Goal: Task Accomplishment & Management: Complete application form

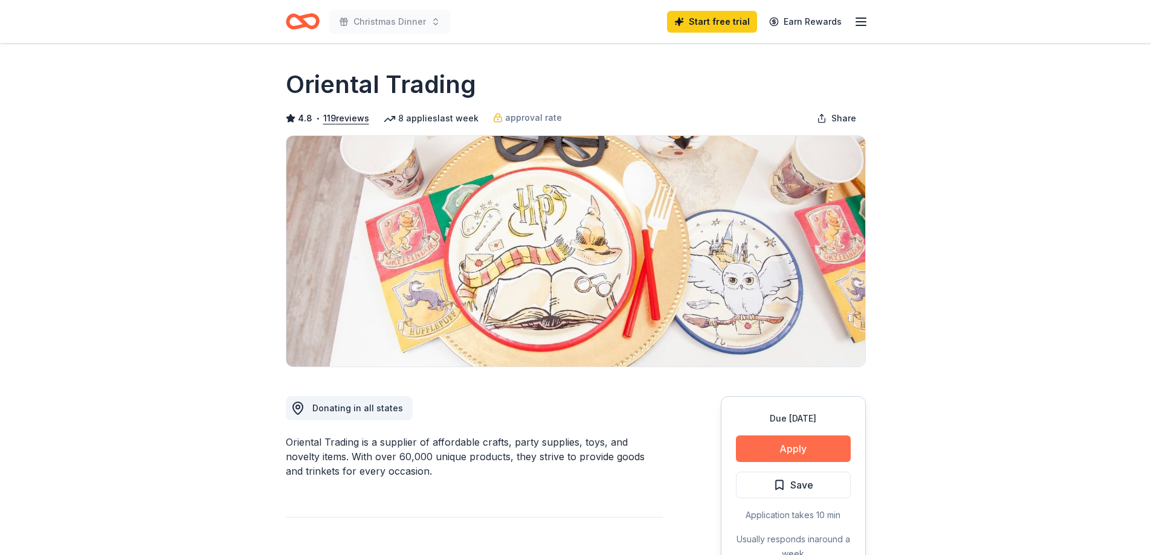
click at [807, 446] on button "Apply" at bounding box center [793, 449] width 115 height 27
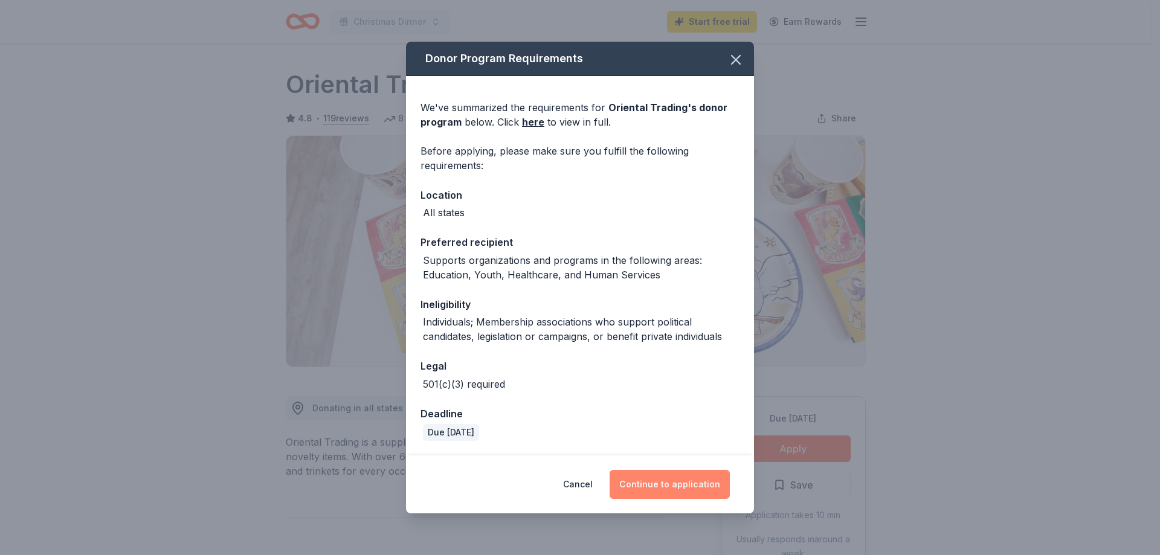
click at [670, 489] on button "Continue to application" at bounding box center [670, 484] width 120 height 29
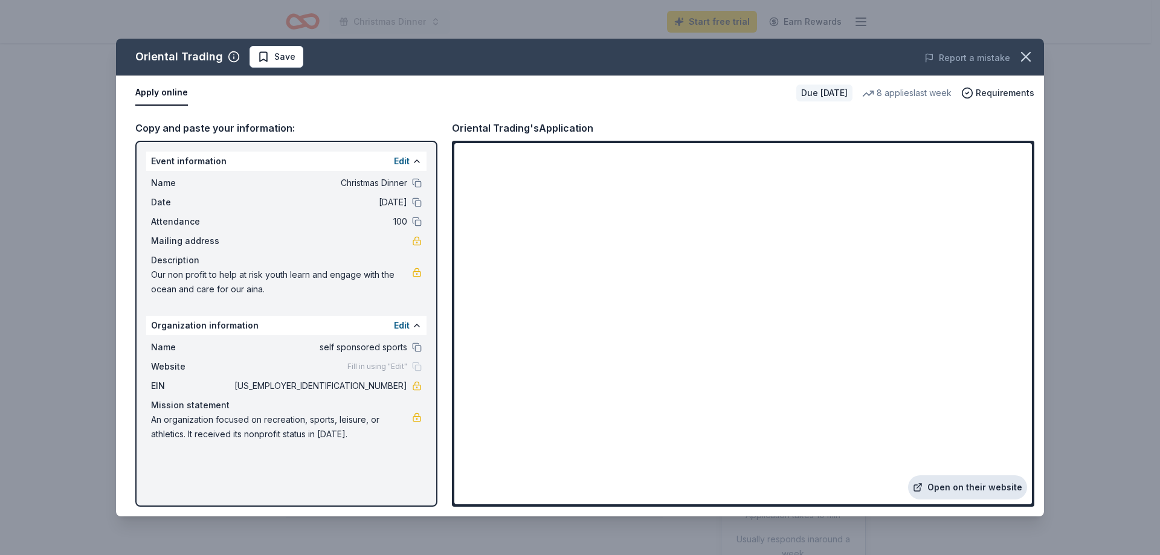
click at [983, 485] on link "Open on their website" at bounding box center [967, 487] width 119 height 24
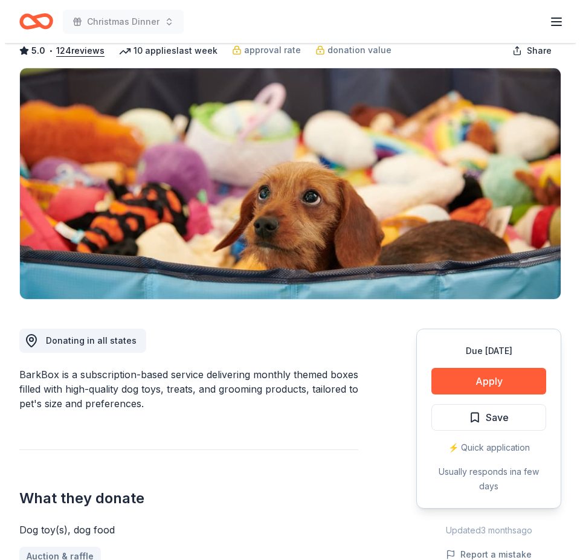
scroll to position [181, 0]
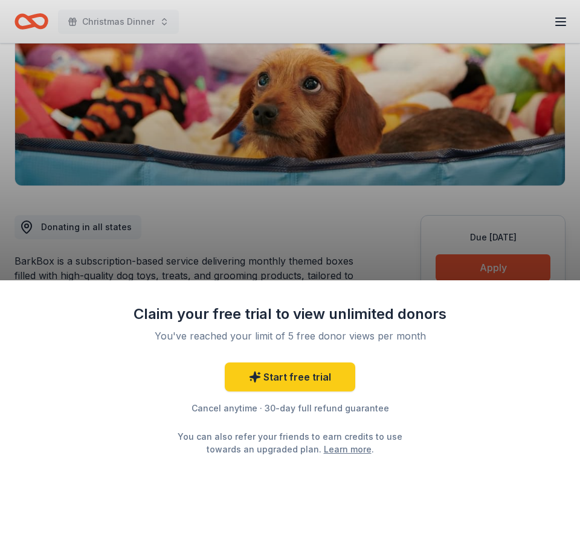
click at [343, 233] on div "Claim your free trial to view unlimited donors You've reached your limit of 5 f…" at bounding box center [290, 280] width 580 height 560
click at [342, 247] on div "Claim your free trial to view unlimited donors You've reached your limit of 5 f…" at bounding box center [290, 280] width 580 height 560
click at [306, 376] on link "Start free trial" at bounding box center [290, 377] width 131 height 29
click at [275, 381] on link "Start free trial" at bounding box center [290, 377] width 131 height 29
click at [317, 374] on link "Start free trial" at bounding box center [290, 377] width 131 height 29
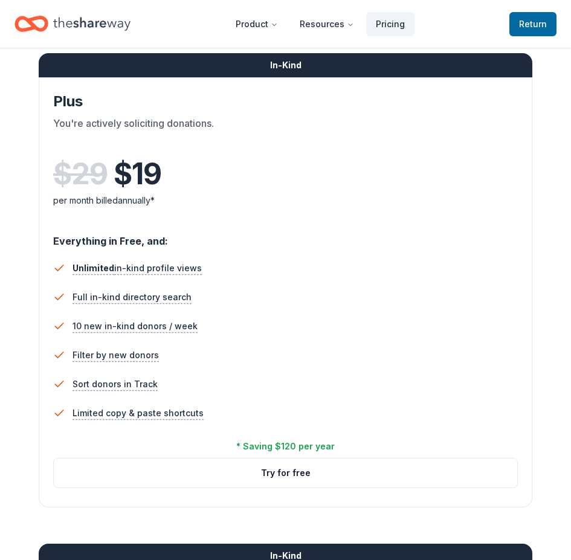
scroll to position [665, 0]
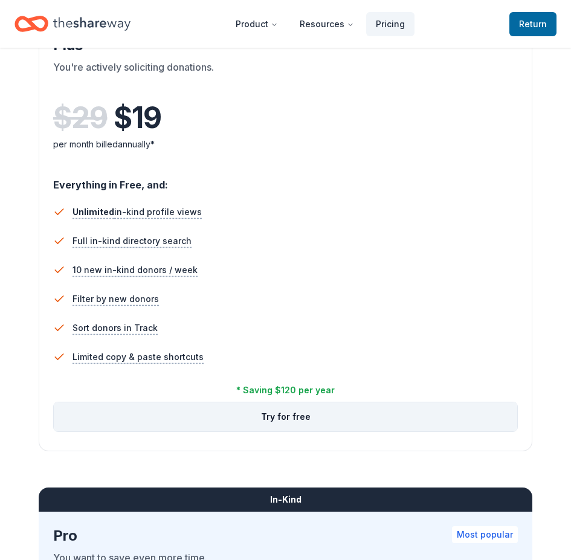
click at [299, 415] on button "Try for free" at bounding box center [285, 416] width 463 height 29
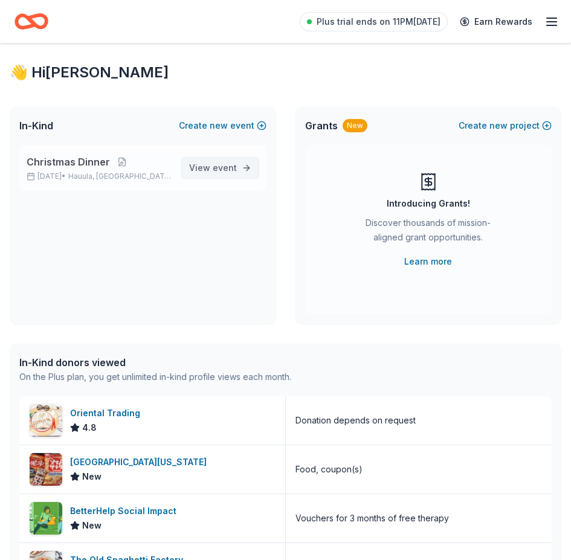
click at [217, 169] on span "event" at bounding box center [225, 168] width 24 height 10
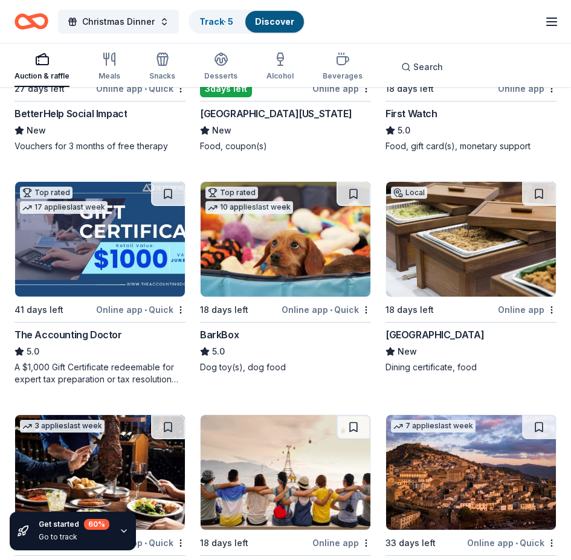
scroll to position [544, 0]
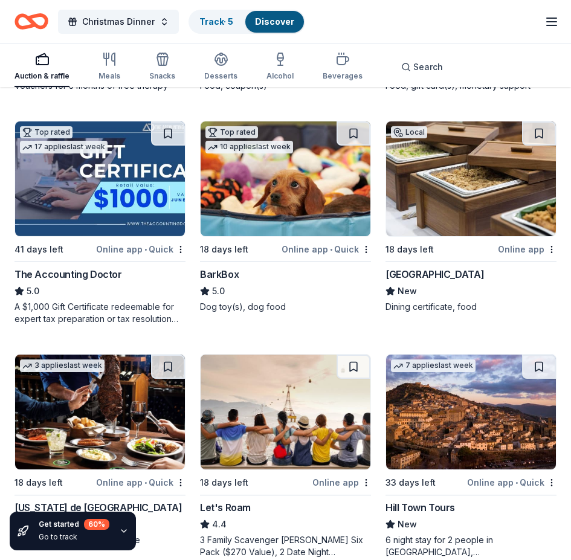
click at [65, 196] on img at bounding box center [100, 178] width 170 height 115
click at [486, 193] on img at bounding box center [471, 178] width 170 height 115
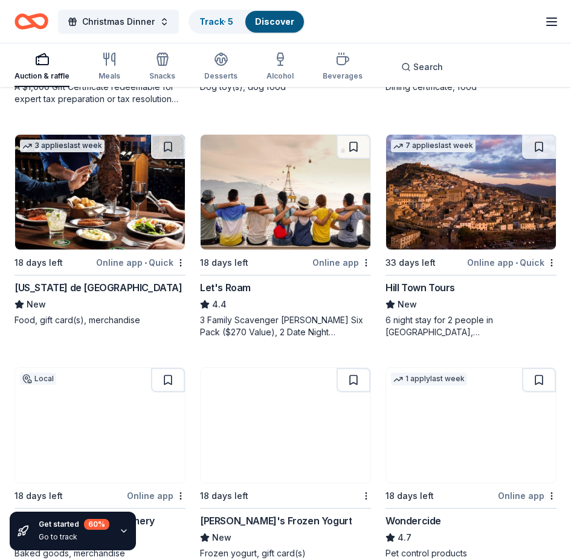
scroll to position [785, 0]
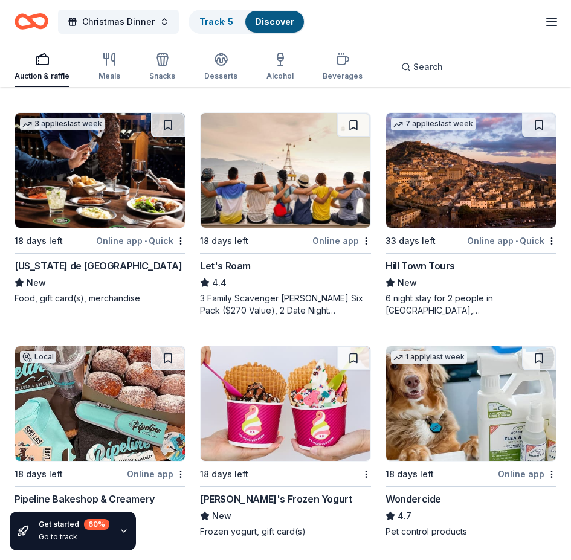
click at [460, 178] on img at bounding box center [471, 170] width 170 height 115
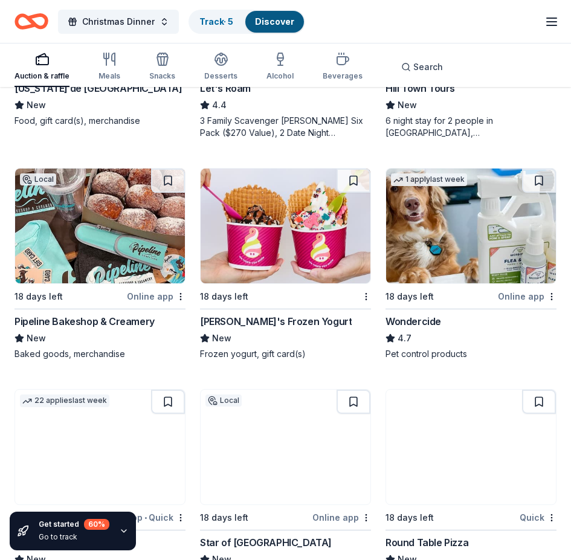
scroll to position [967, 0]
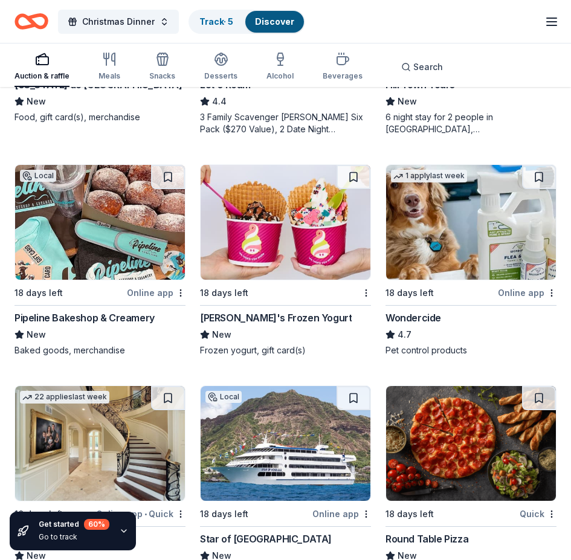
click at [121, 243] on img at bounding box center [100, 222] width 170 height 115
click at [282, 227] on img at bounding box center [286, 222] width 170 height 115
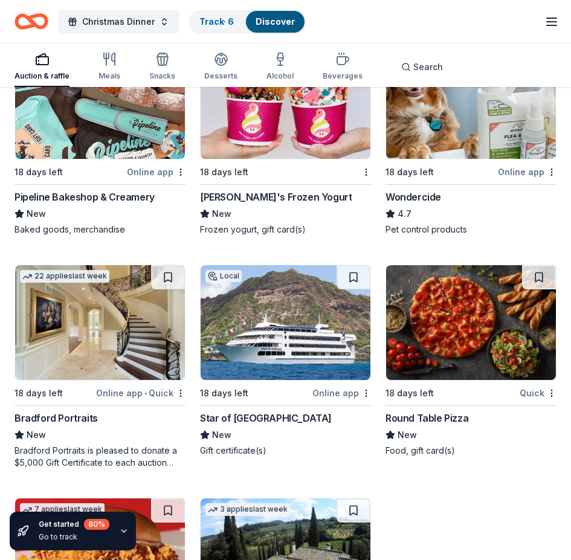
scroll to position [1148, 0]
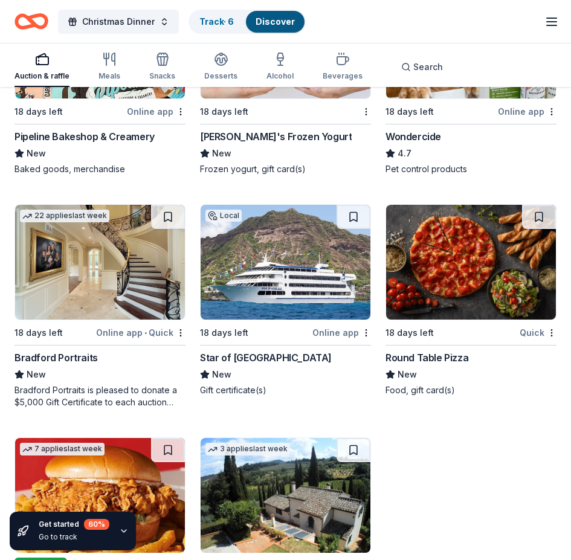
click at [114, 278] on img at bounding box center [100, 262] width 170 height 115
click at [277, 285] on img at bounding box center [286, 262] width 170 height 115
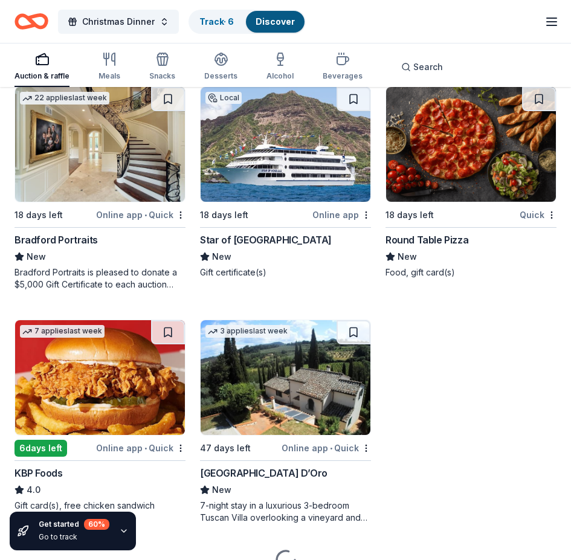
scroll to position [1269, 0]
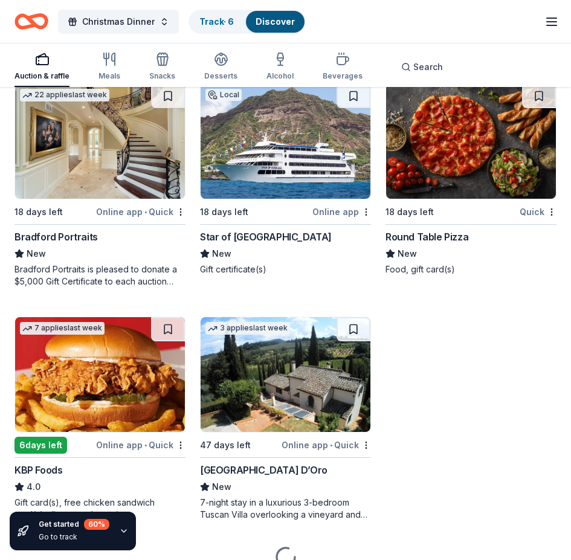
click at [465, 163] on img at bounding box center [471, 141] width 170 height 115
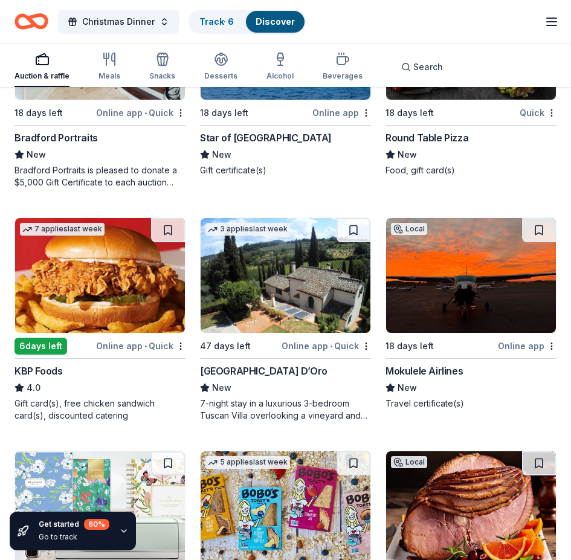
scroll to position [1390, 0]
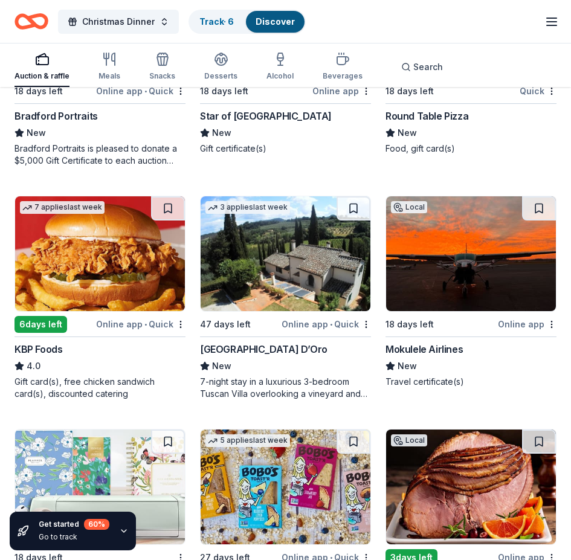
click at [462, 266] on img at bounding box center [471, 253] width 170 height 115
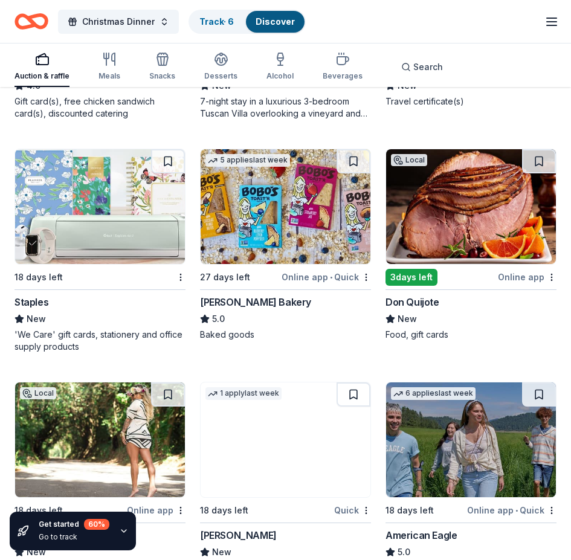
scroll to position [1692, 0]
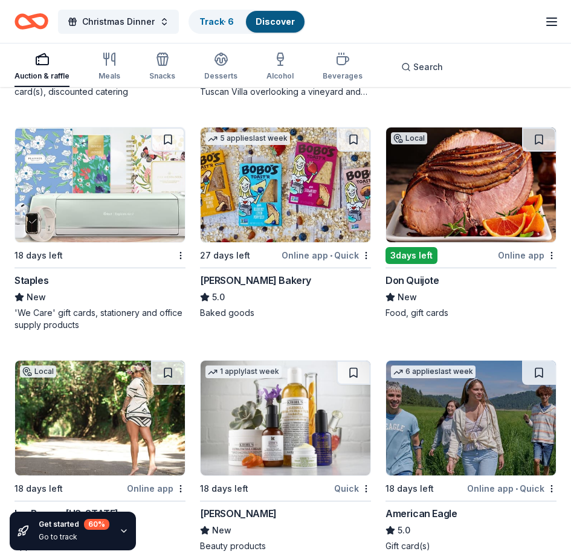
click at [100, 181] on img at bounding box center [100, 184] width 170 height 115
click at [300, 195] on img at bounding box center [286, 184] width 170 height 115
click at [480, 216] on img at bounding box center [471, 184] width 170 height 115
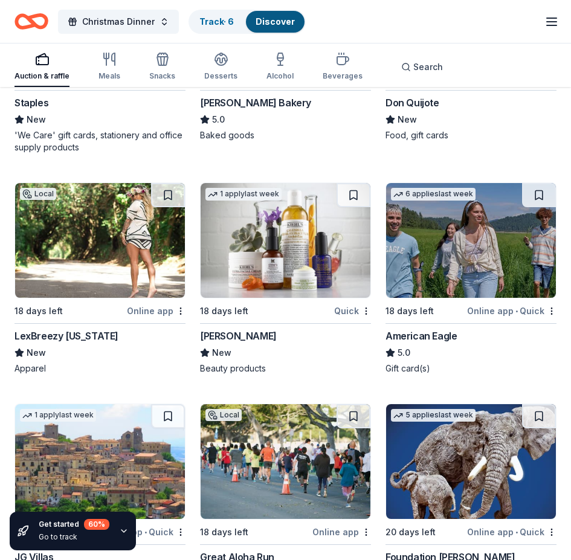
scroll to position [1933, 0]
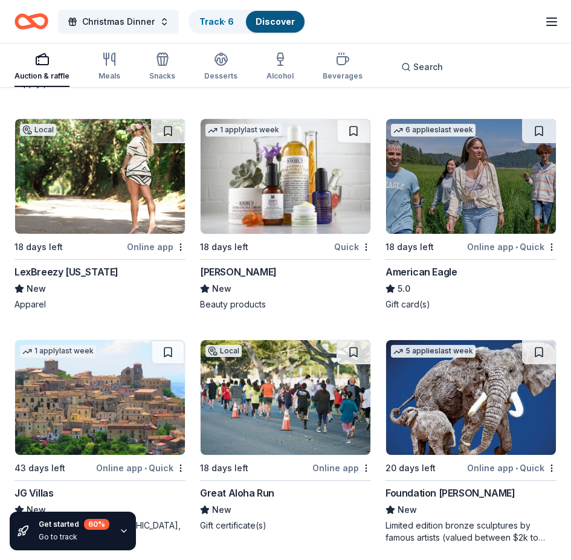
click at [92, 170] on img at bounding box center [100, 176] width 170 height 115
click at [288, 182] on img at bounding box center [286, 176] width 170 height 115
click at [451, 195] on img at bounding box center [471, 176] width 170 height 115
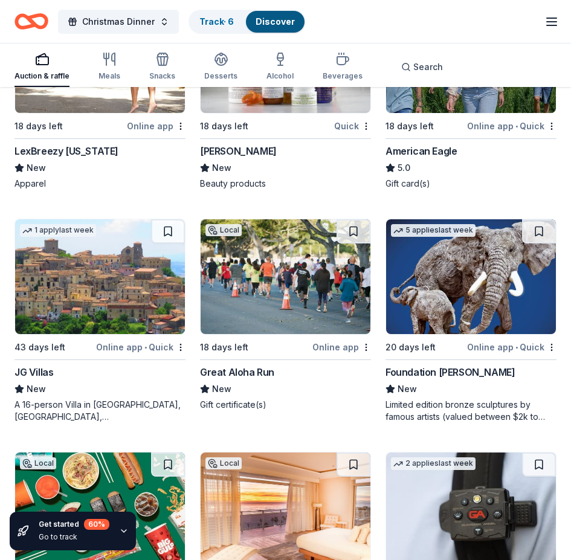
scroll to position [2115, 0]
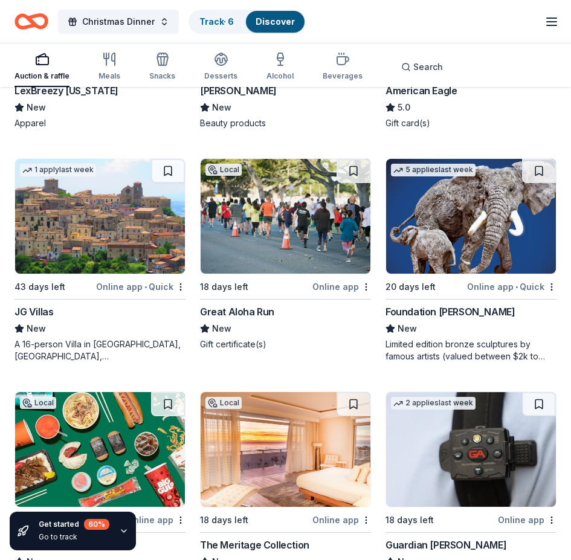
click at [480, 228] on img at bounding box center [471, 216] width 170 height 115
click at [267, 231] on img at bounding box center [286, 216] width 170 height 115
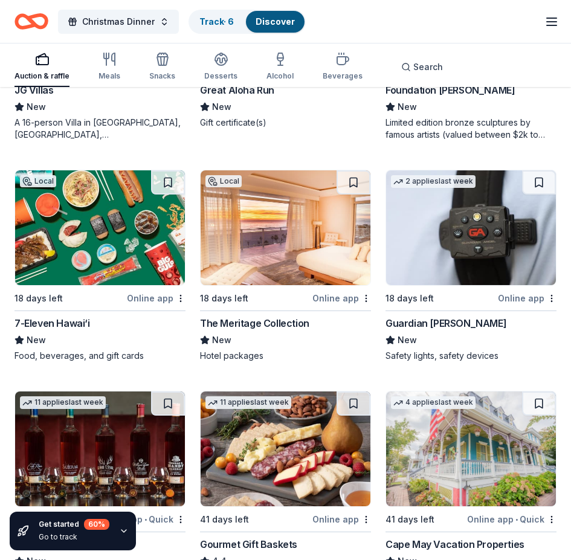
scroll to position [2356, 0]
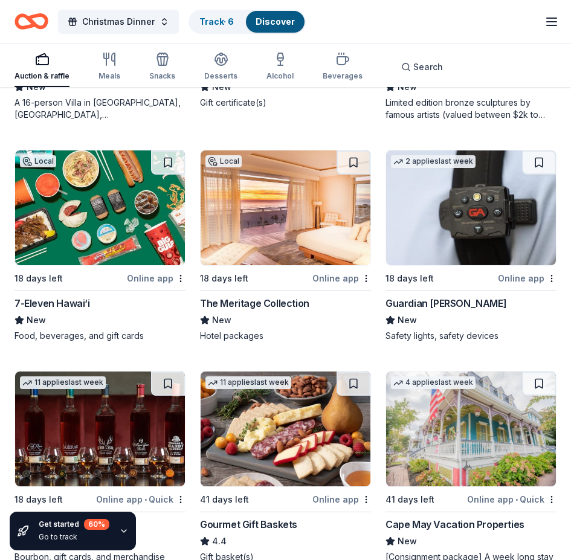
click at [82, 212] on img at bounding box center [100, 207] width 170 height 115
click at [292, 222] on img at bounding box center [286, 207] width 170 height 115
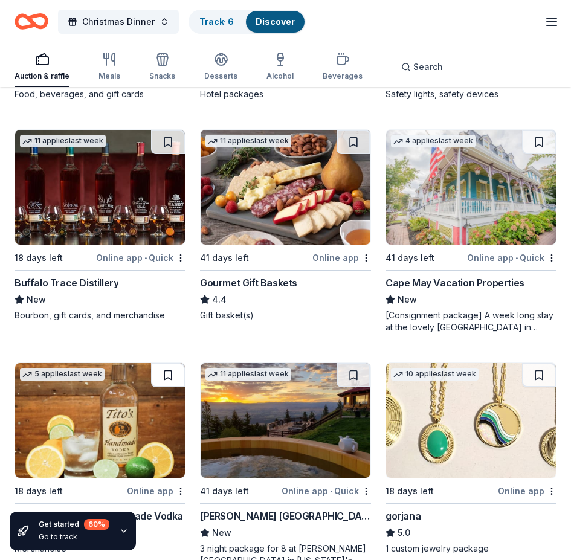
scroll to position [2658, 0]
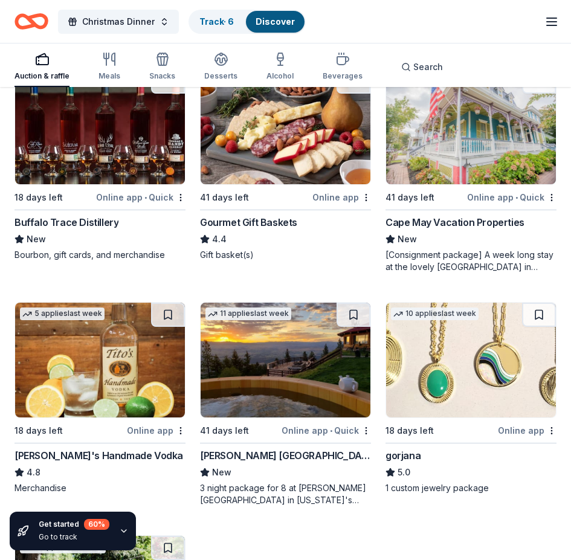
click at [111, 380] on img at bounding box center [100, 360] width 170 height 115
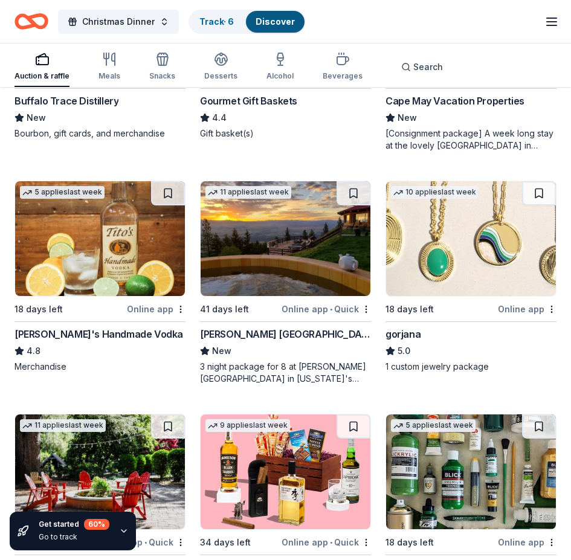
scroll to position [2779, 0]
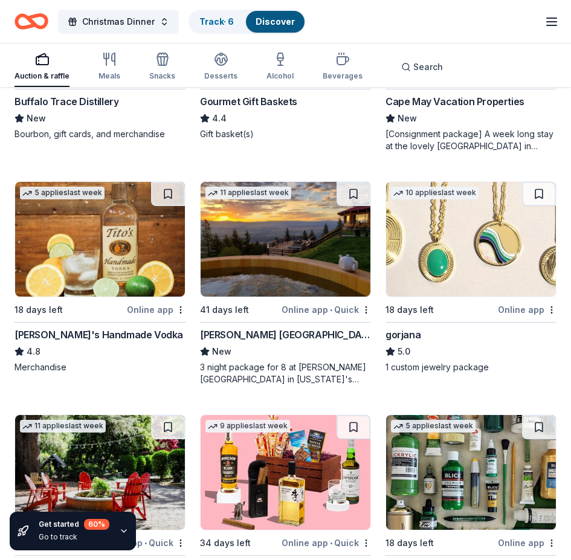
click at [464, 247] on img at bounding box center [471, 239] width 170 height 115
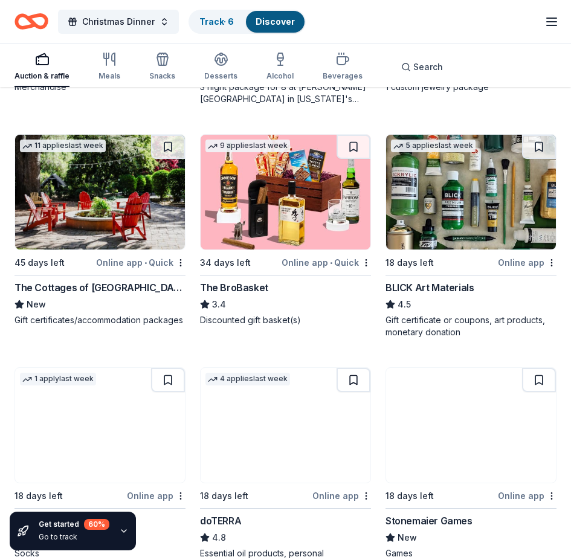
scroll to position [3081, 0]
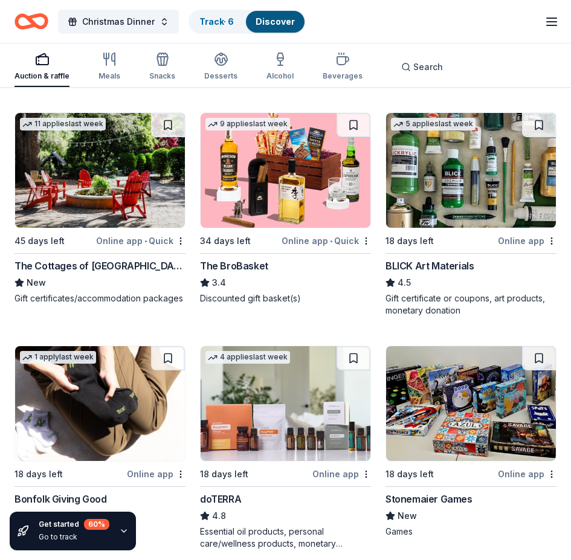
click at [276, 185] on img at bounding box center [286, 170] width 170 height 115
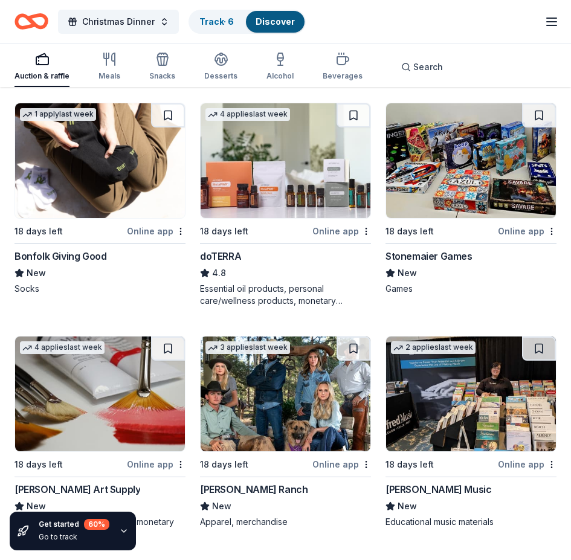
scroll to position [3383, 0]
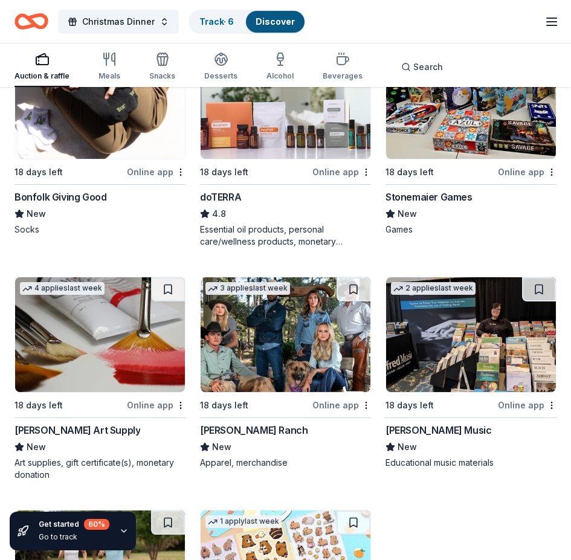
click at [281, 146] on img at bounding box center [286, 101] width 170 height 115
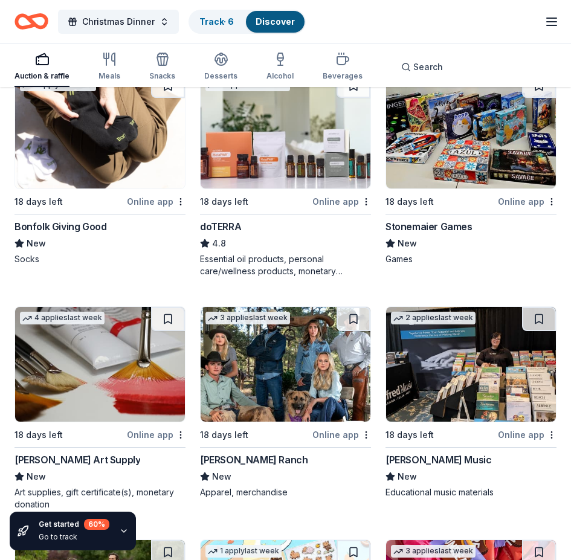
scroll to position [3260, 0]
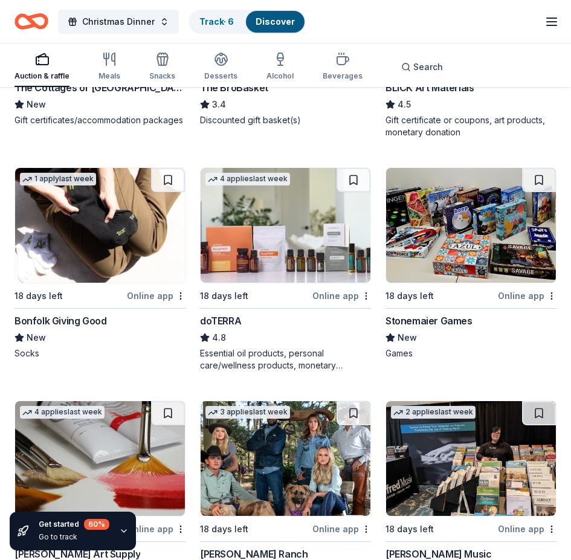
click at [98, 231] on img at bounding box center [100, 225] width 170 height 115
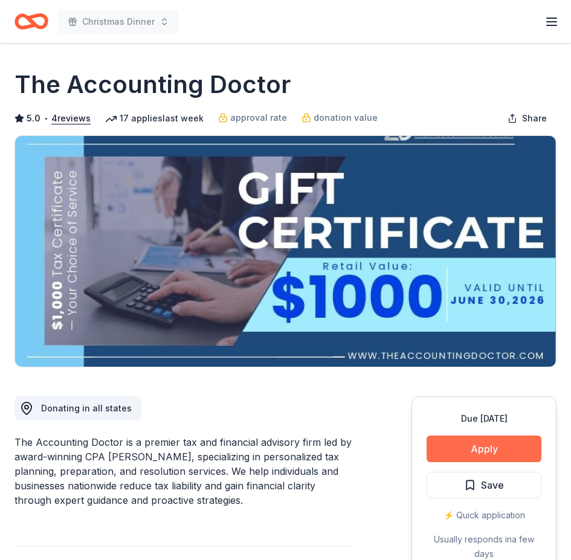
click at [465, 445] on button "Apply" at bounding box center [484, 449] width 115 height 27
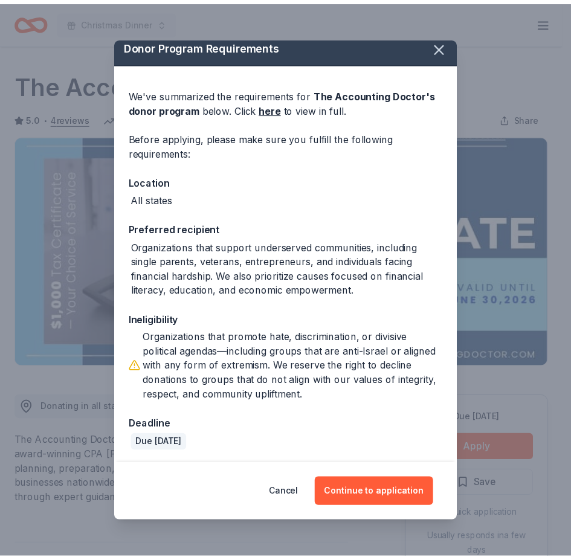
scroll to position [10, 0]
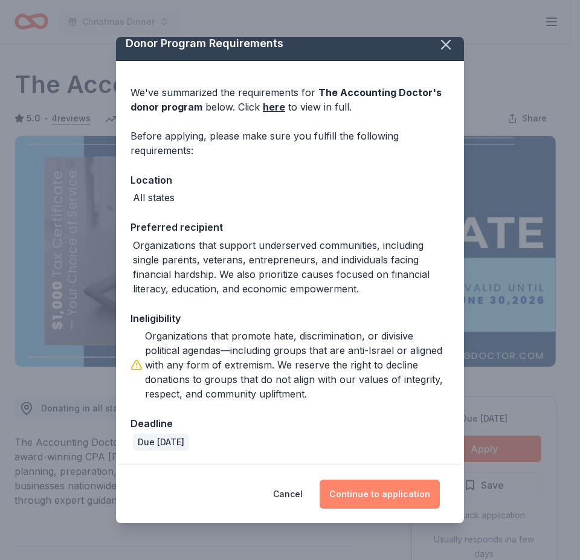
click at [361, 491] on button "Continue to application" at bounding box center [380, 494] width 120 height 29
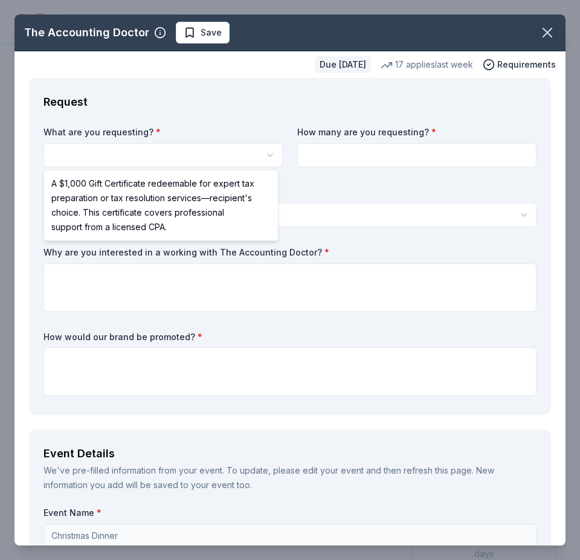
click at [160, 153] on html "Christmas Dinner Plus trial ends on 11PM, 10/21 Earn Rewards Due in 41 days Sha…" at bounding box center [290, 280] width 580 height 560
select select "A $1,000 Gift Certificate redeemable for expert tax preparation or tax resoluti…"
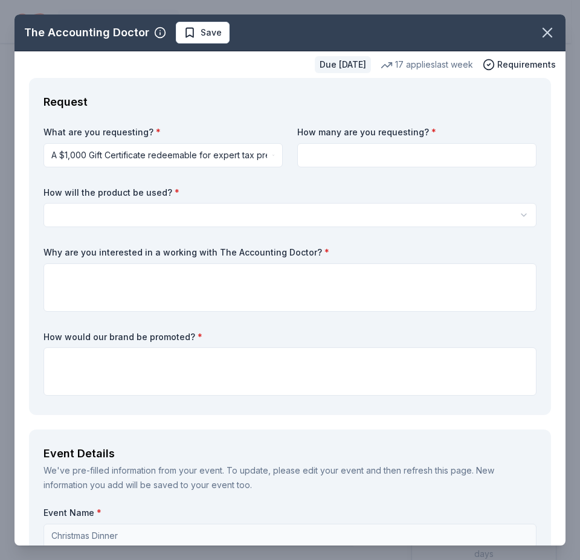
click at [226, 155] on html "Christmas Dinner Plus trial ends on 11PM, 10/21 Earn Rewards Due in 41 days Sha…" at bounding box center [290, 280] width 580 height 560
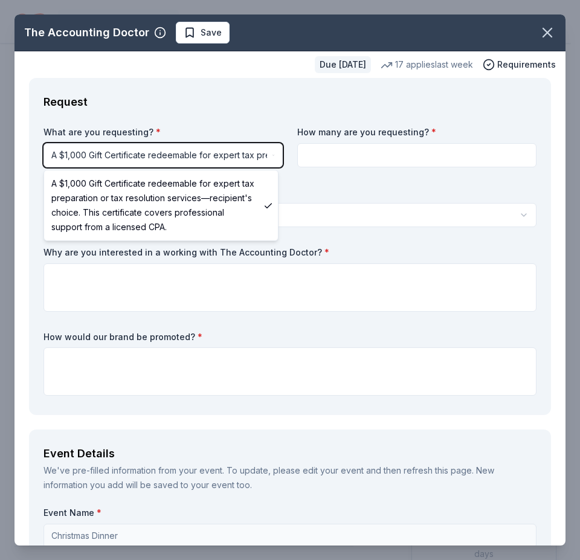
drag, startPoint x: 538, startPoint y: 25, endPoint x: 340, endPoint y: 51, distance: 199.3
click at [538, 25] on html "Christmas Dinner Plus trial ends on 11PM, 10/21 Earn Rewards Due in 41 days Sha…" at bounding box center [290, 280] width 580 height 560
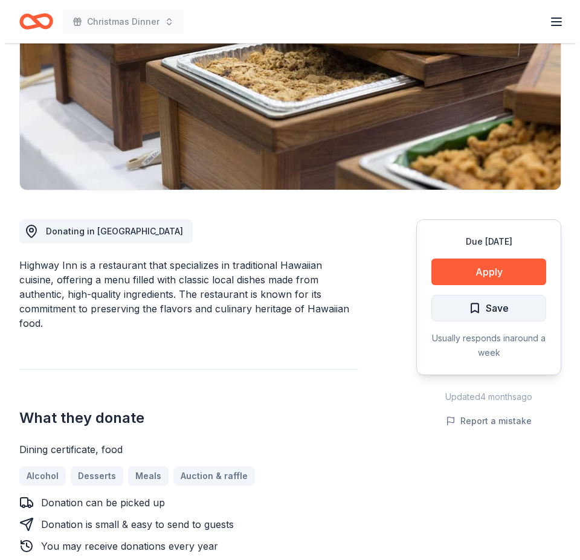
scroll to position [181, 0]
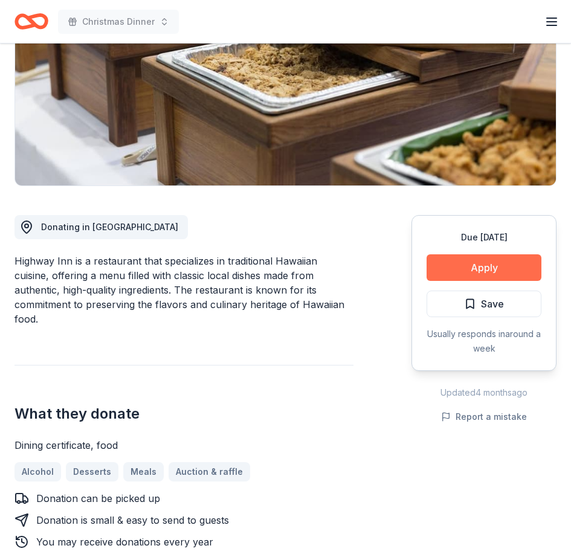
click at [488, 269] on button "Apply" at bounding box center [484, 267] width 115 height 27
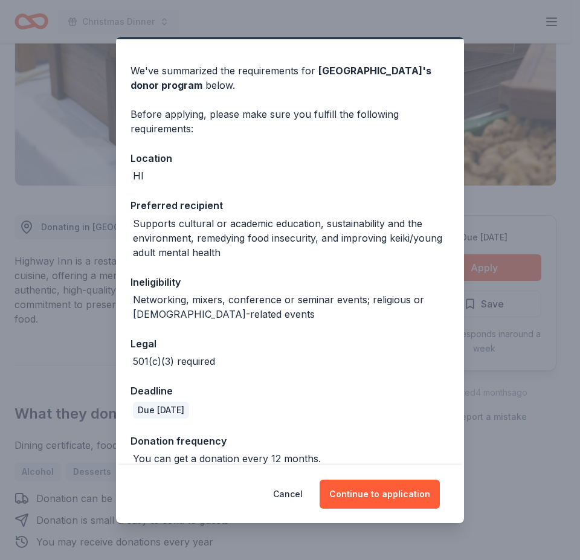
scroll to position [47, 0]
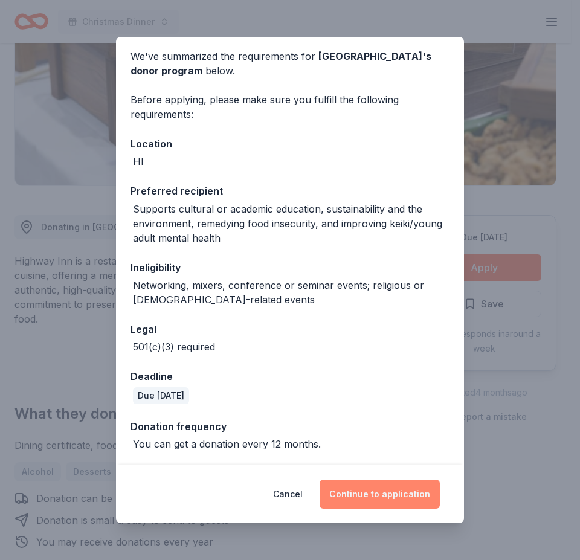
click at [383, 500] on button "Continue to application" at bounding box center [380, 494] width 120 height 29
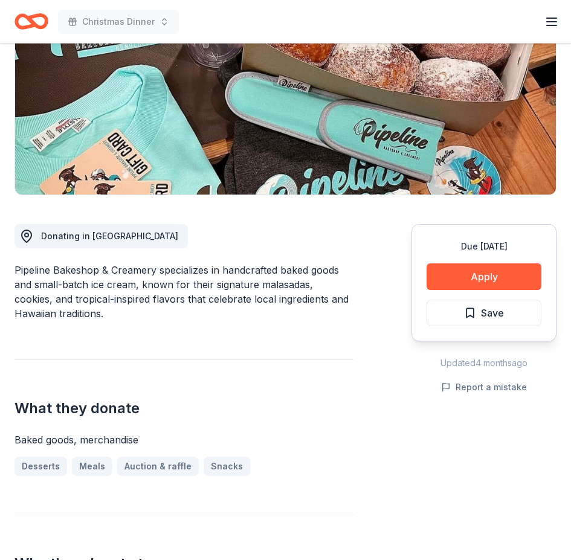
scroll to position [242, 0]
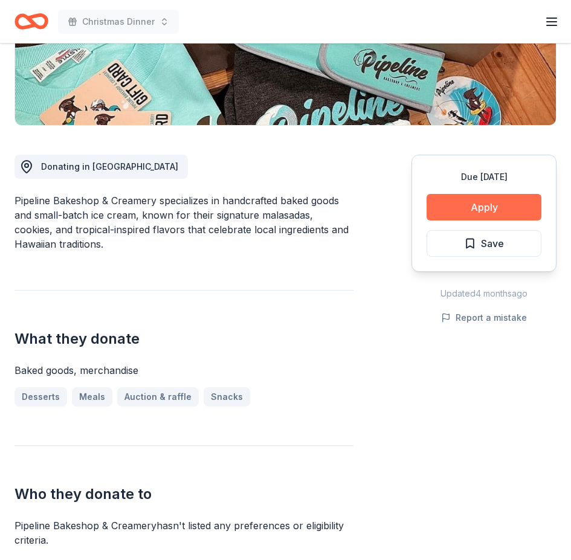
click at [483, 205] on button "Apply" at bounding box center [484, 207] width 115 height 27
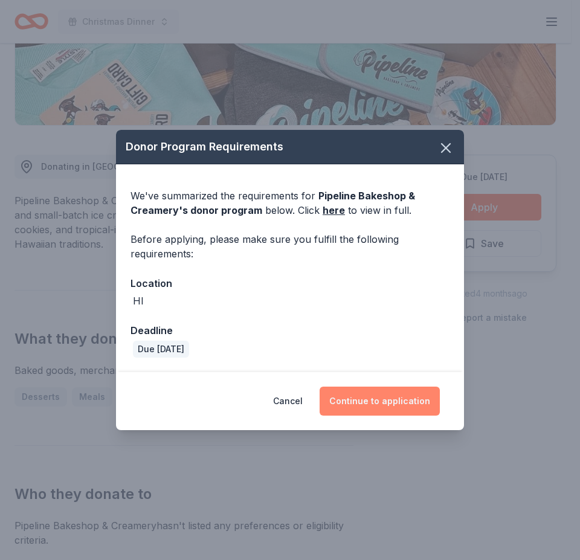
click at [369, 387] on button "Continue to application" at bounding box center [380, 401] width 120 height 29
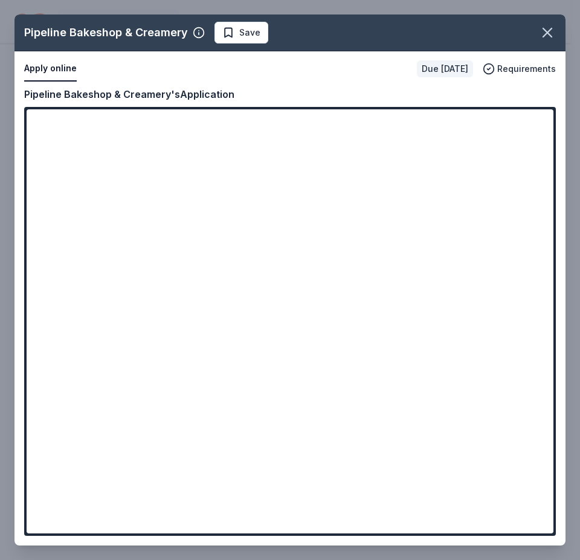
click at [225, 27] on span "Save" at bounding box center [241, 32] width 38 height 15
click at [541, 34] on icon "button" at bounding box center [547, 32] width 17 height 17
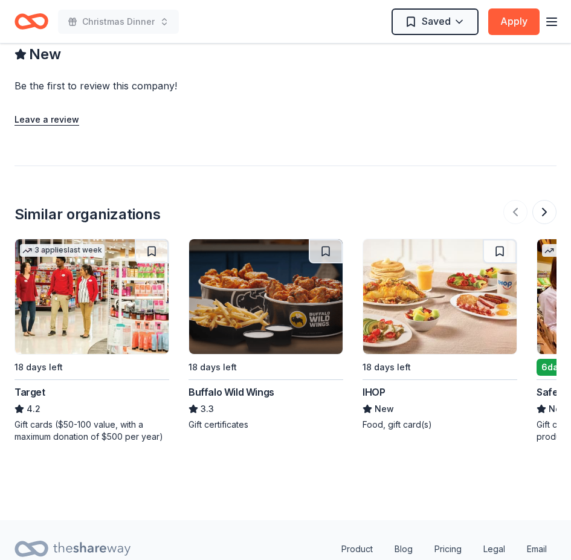
scroll to position [967, 0]
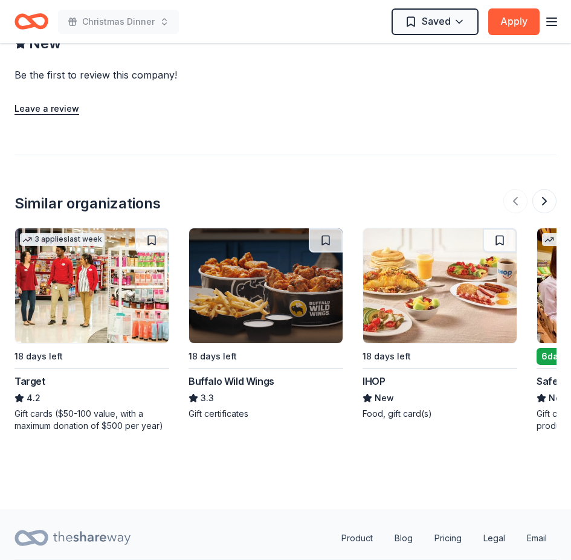
click at [262, 314] on img at bounding box center [265, 285] width 153 height 115
click at [440, 311] on img at bounding box center [439, 285] width 153 height 115
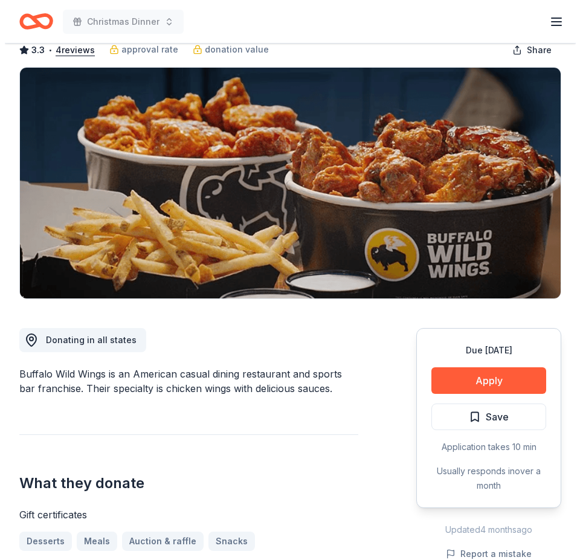
scroll to position [121, 0]
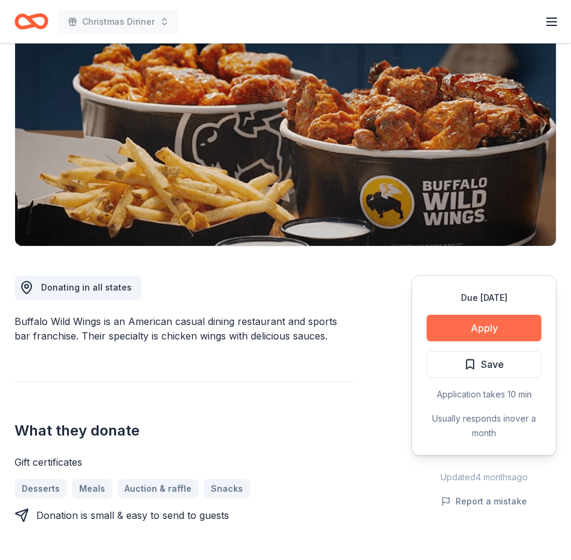
click at [493, 328] on button "Apply" at bounding box center [484, 328] width 115 height 27
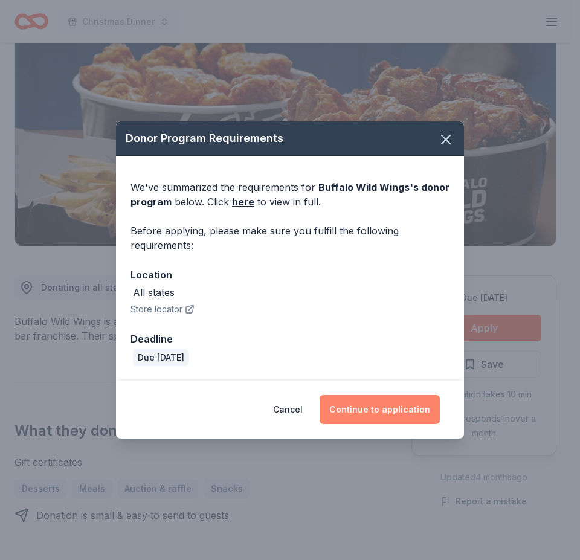
click at [390, 416] on button "Continue to application" at bounding box center [380, 409] width 120 height 29
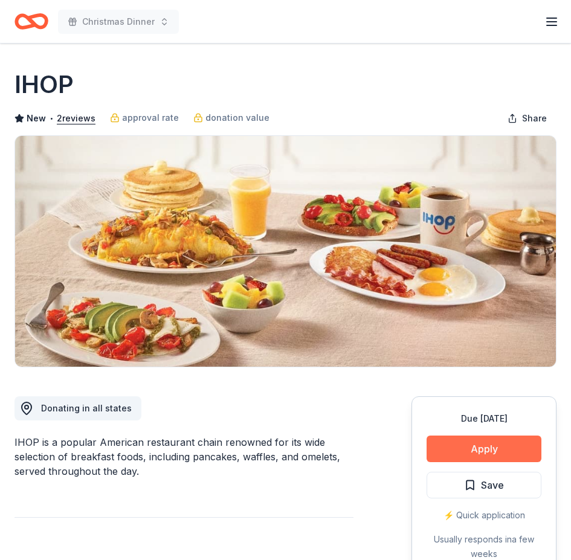
click at [471, 448] on button "Apply" at bounding box center [484, 449] width 115 height 27
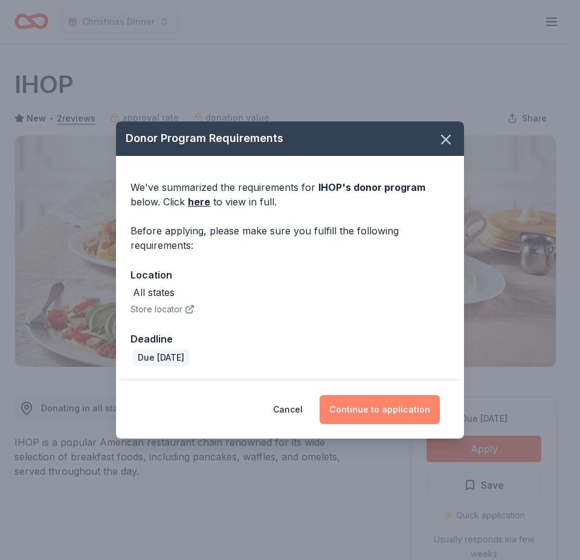
click at [388, 414] on button "Continue to application" at bounding box center [380, 409] width 120 height 29
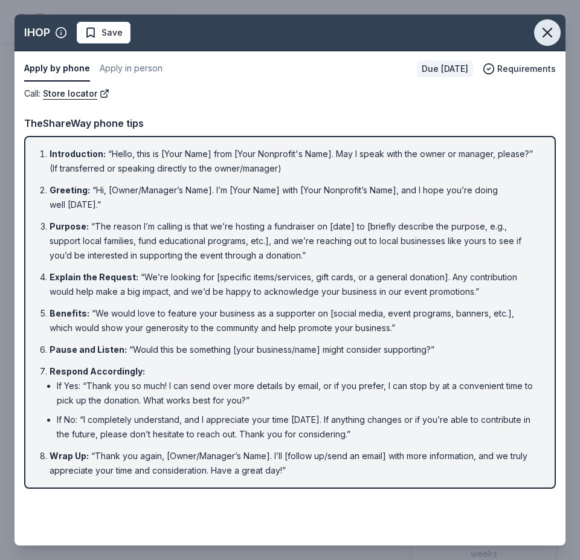
click at [547, 34] on icon "button" at bounding box center [547, 32] width 17 height 17
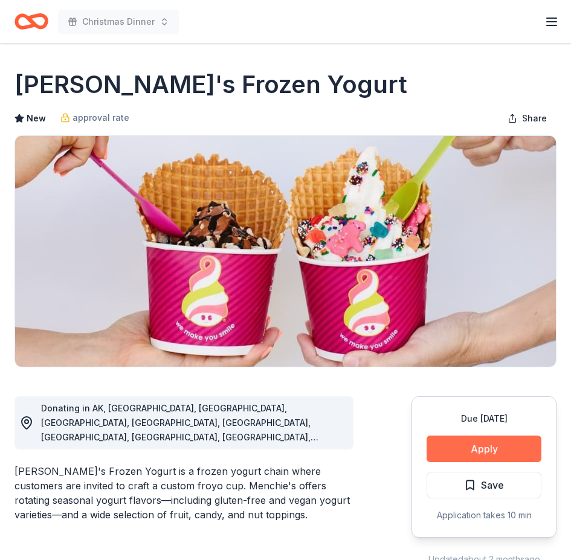
click at [483, 449] on button "Apply" at bounding box center [484, 449] width 115 height 27
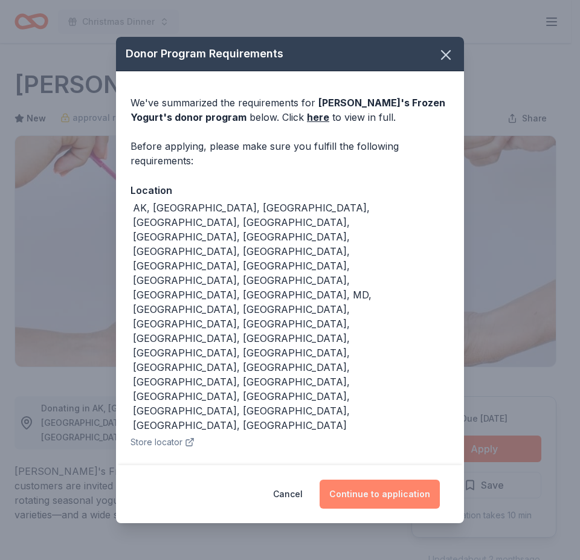
click at [377, 480] on button "Continue to application" at bounding box center [380, 494] width 120 height 29
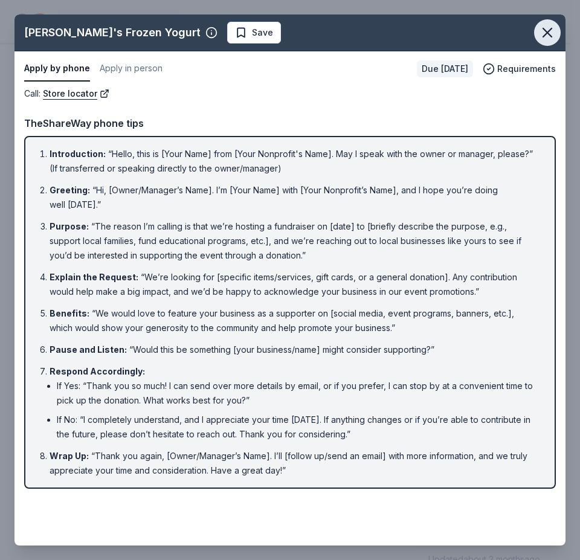
click at [546, 31] on icon "button" at bounding box center [547, 32] width 8 height 8
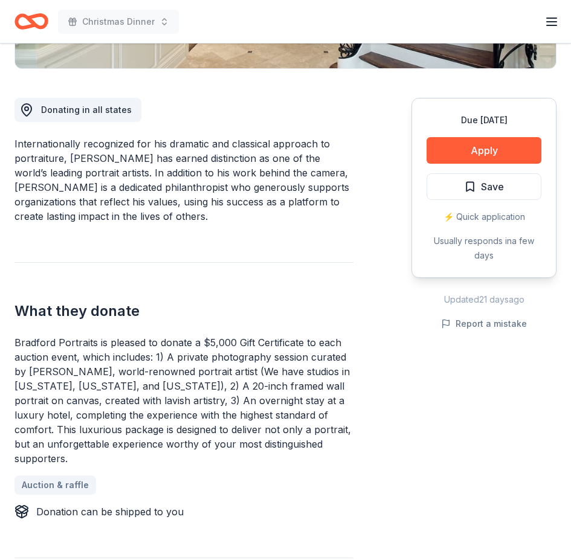
scroll to position [302, 0]
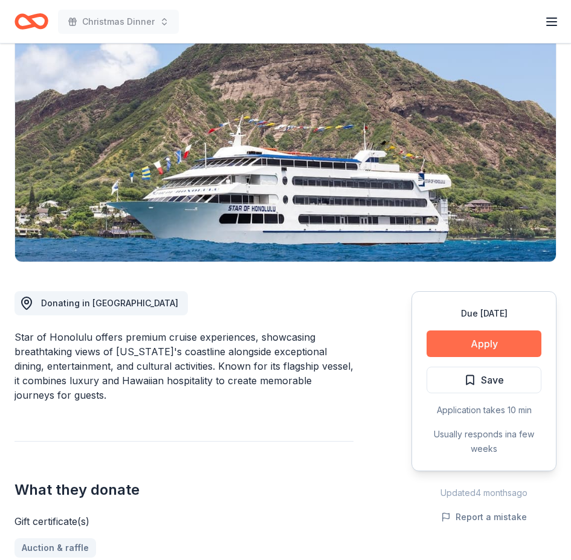
scroll to position [121, 0]
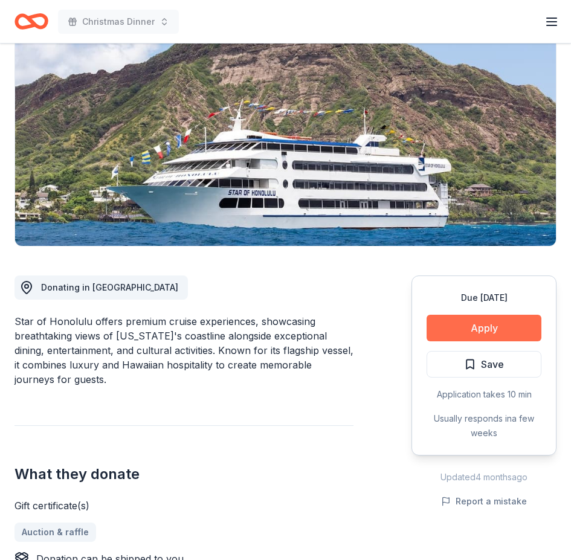
click at [472, 332] on button "Apply" at bounding box center [484, 328] width 115 height 27
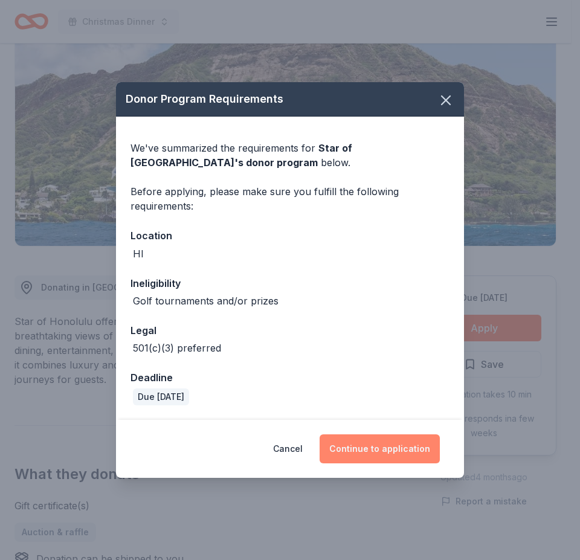
click at [378, 443] on button "Continue to application" at bounding box center [380, 448] width 120 height 29
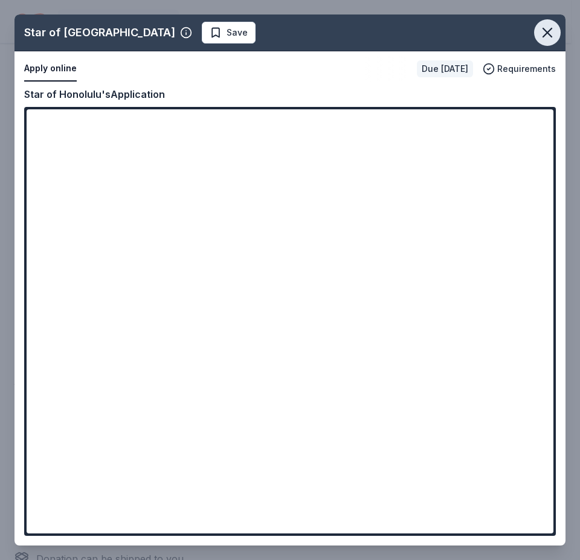
click at [548, 28] on icon "button" at bounding box center [547, 32] width 17 height 17
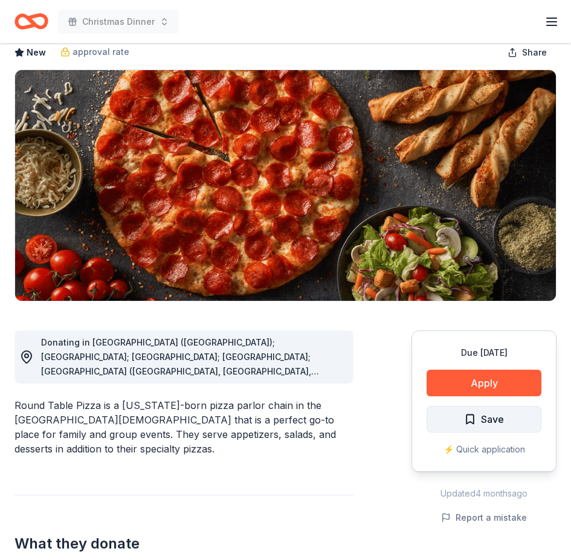
scroll to position [121, 0]
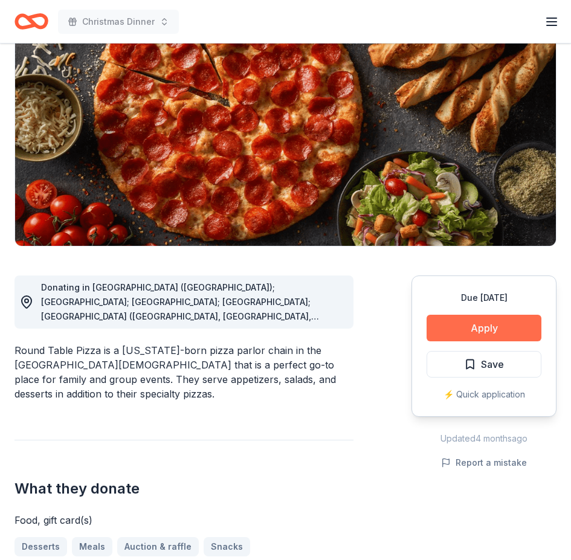
click at [478, 329] on button "Apply" at bounding box center [484, 328] width 115 height 27
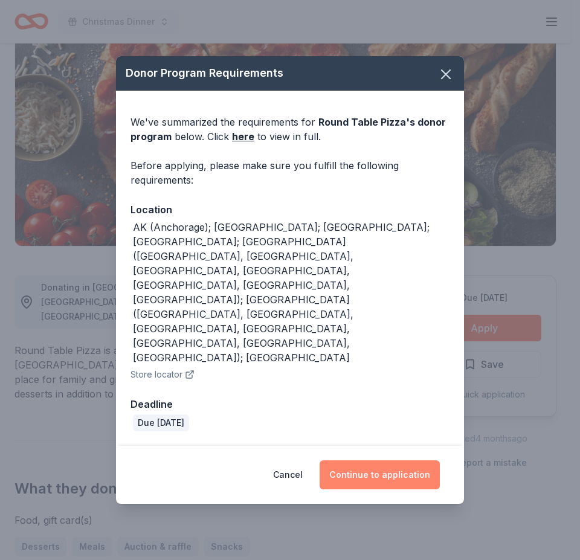
click at [377, 460] on button "Continue to application" at bounding box center [380, 474] width 120 height 29
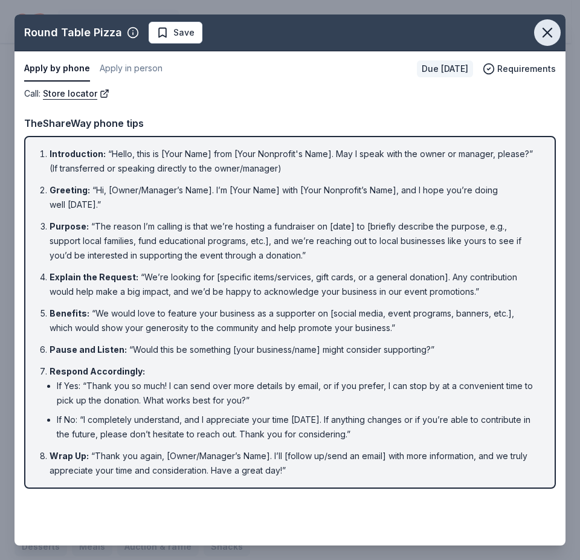
click at [544, 30] on icon "button" at bounding box center [547, 32] width 8 height 8
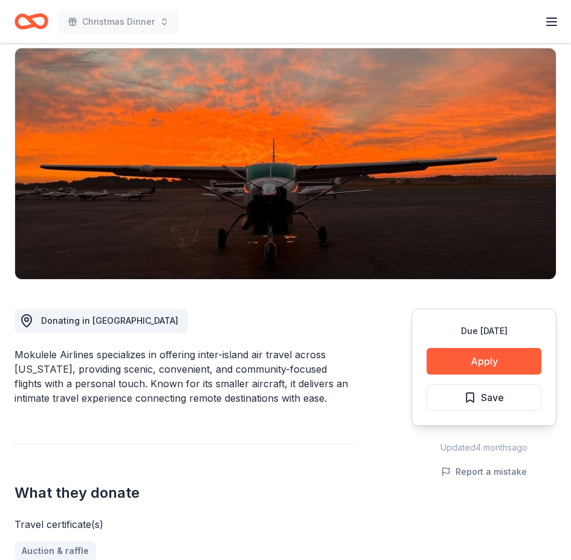
scroll to position [181, 0]
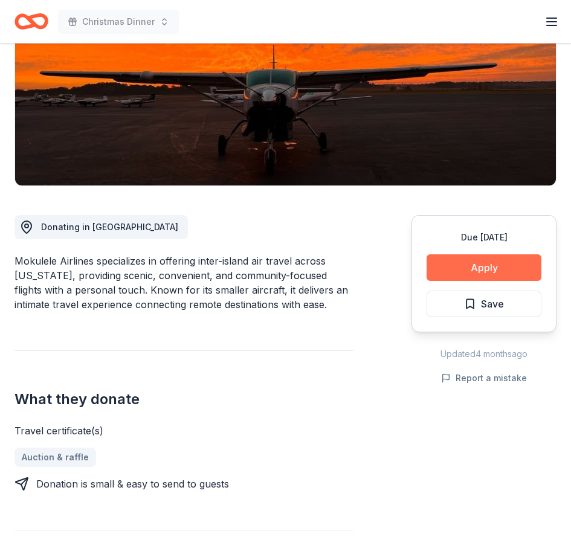
click at [514, 266] on button "Apply" at bounding box center [484, 267] width 115 height 27
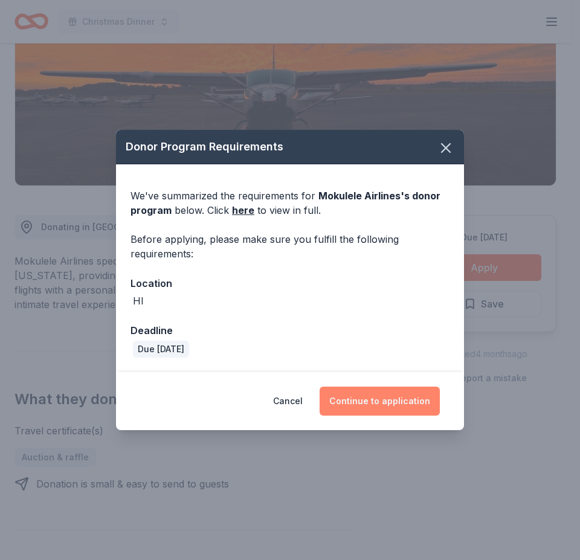
click at [378, 399] on button "Continue to application" at bounding box center [380, 401] width 120 height 29
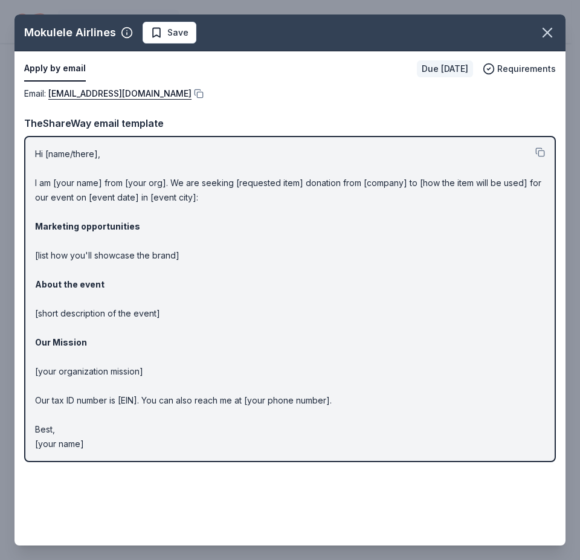
drag, startPoint x: 24, startPoint y: 94, endPoint x: 330, endPoint y: 377, distance: 416.8
click at [330, 377] on div "Email : donations@mokuleleairlines.com Email : donations@mokuleleairlines.com T…" at bounding box center [290, 278] width 551 height 385
drag, startPoint x: 36, startPoint y: 152, endPoint x: 143, endPoint y: 380, distance: 252.2
click at [143, 380] on p "Hi [name/there], I am [your name] from [your org]. We are seeking [requested it…" at bounding box center [290, 299] width 510 height 305
click at [192, 92] on button at bounding box center [198, 94] width 12 height 10
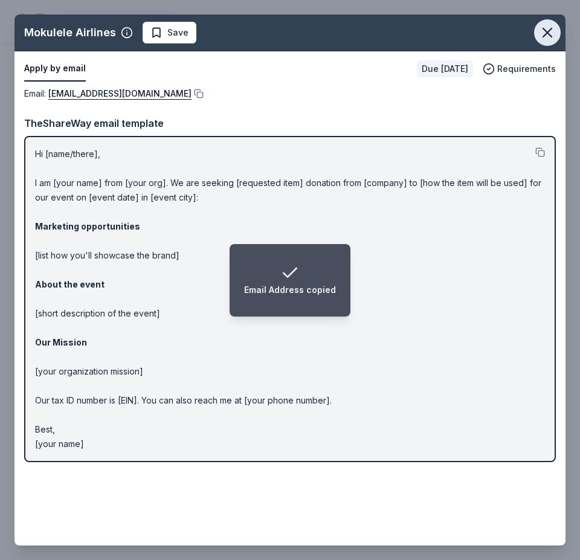
click at [546, 35] on icon "button" at bounding box center [547, 32] width 17 height 17
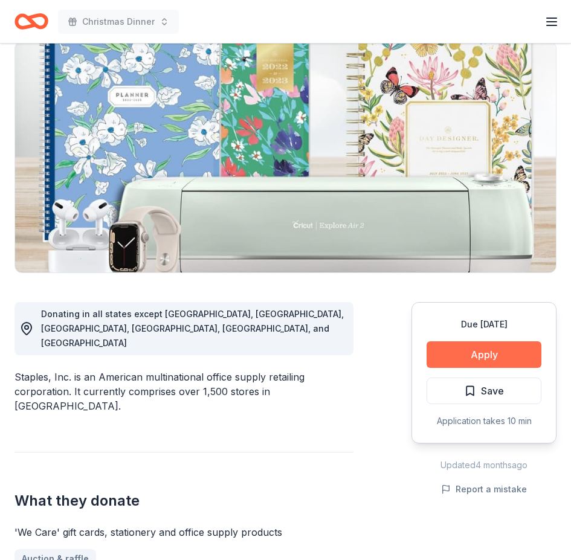
scroll to position [181, 0]
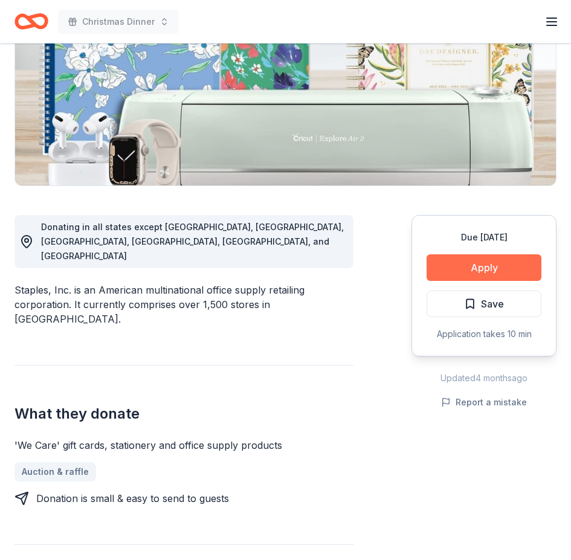
click at [492, 269] on button "Apply" at bounding box center [484, 267] width 115 height 27
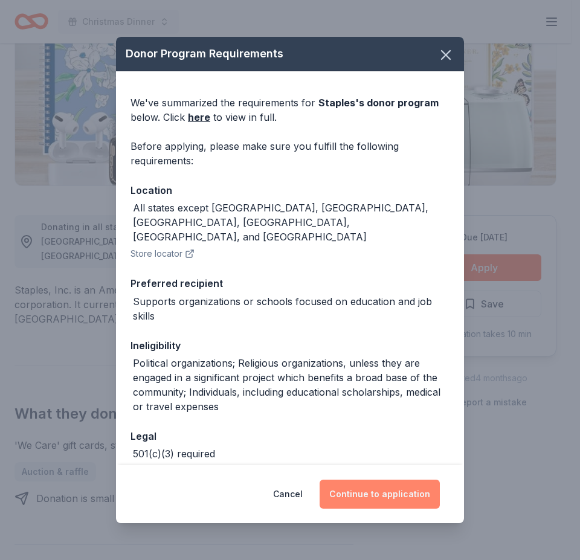
drag, startPoint x: 393, startPoint y: 500, endPoint x: 405, endPoint y: 498, distance: 12.2
click at [400, 499] on button "Continue to application" at bounding box center [380, 494] width 120 height 29
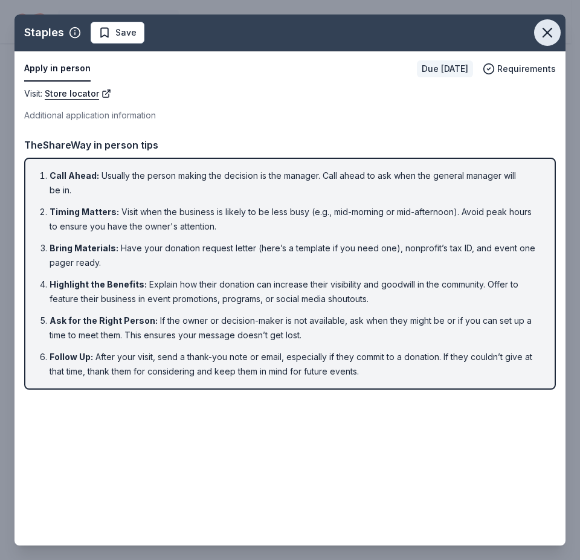
click at [552, 32] on icon "button" at bounding box center [547, 32] width 17 height 17
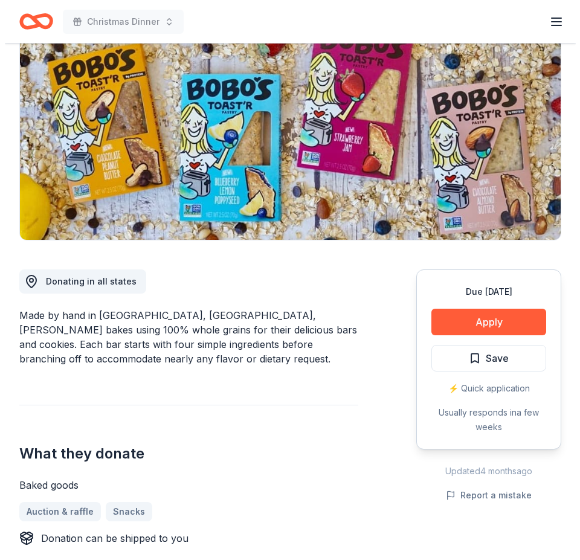
scroll to position [60, 0]
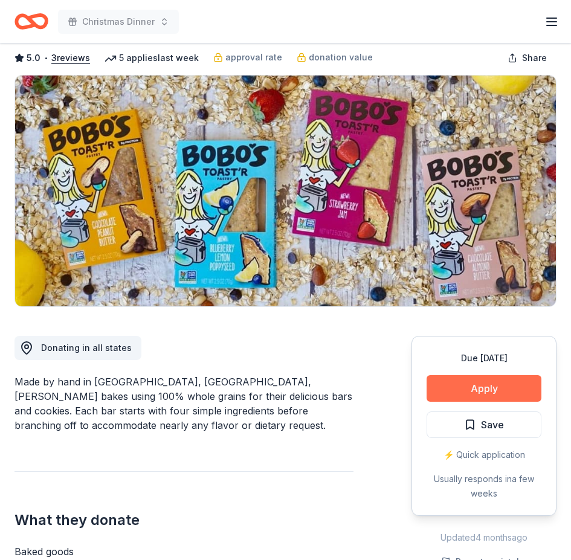
click at [492, 387] on button "Apply" at bounding box center [484, 388] width 115 height 27
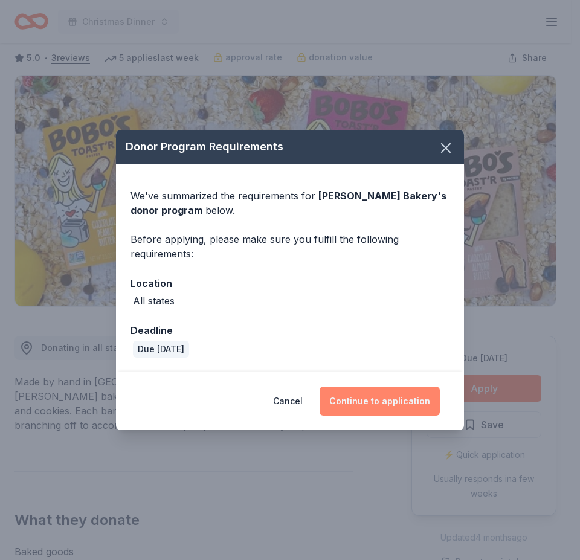
click at [380, 403] on button "Continue to application" at bounding box center [380, 401] width 120 height 29
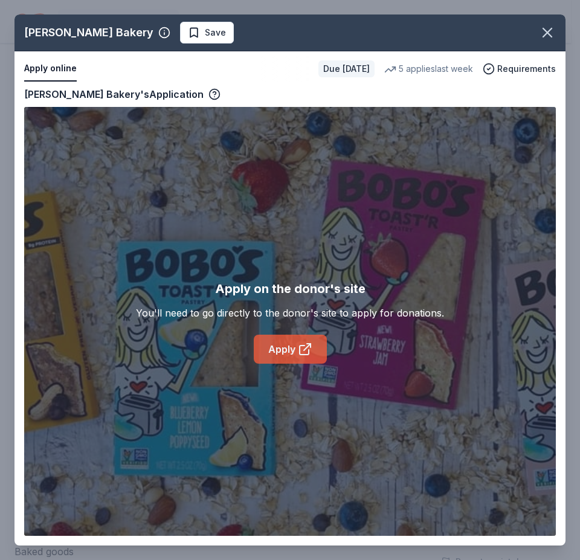
click at [297, 353] on link "Apply" at bounding box center [290, 349] width 73 height 29
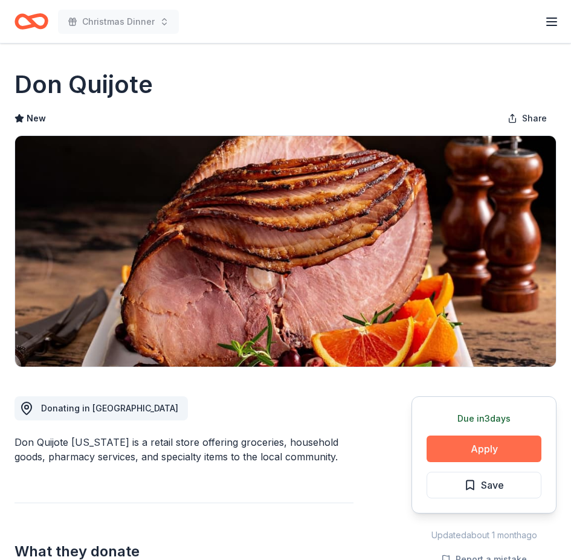
click at [477, 448] on button "Apply" at bounding box center [484, 449] width 115 height 27
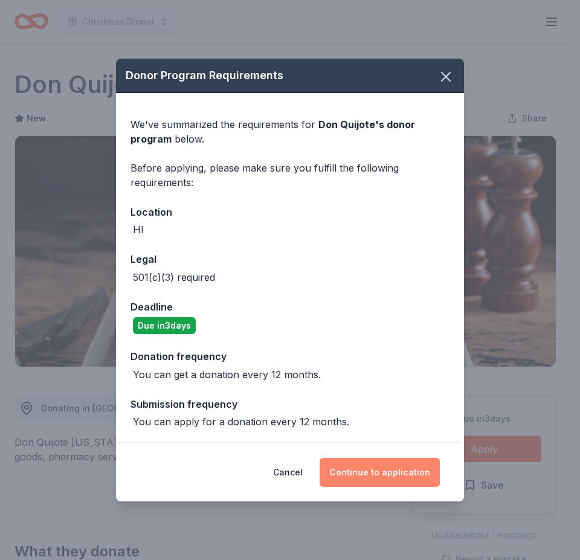
click at [387, 477] on button "Continue to application" at bounding box center [380, 472] width 120 height 29
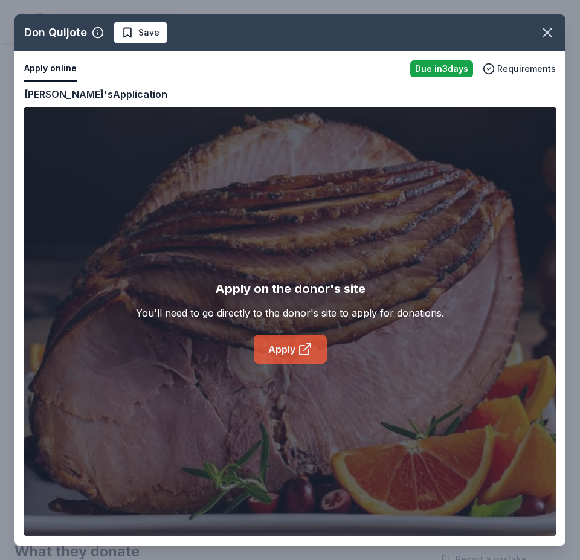
click at [274, 353] on link "Apply" at bounding box center [290, 349] width 73 height 29
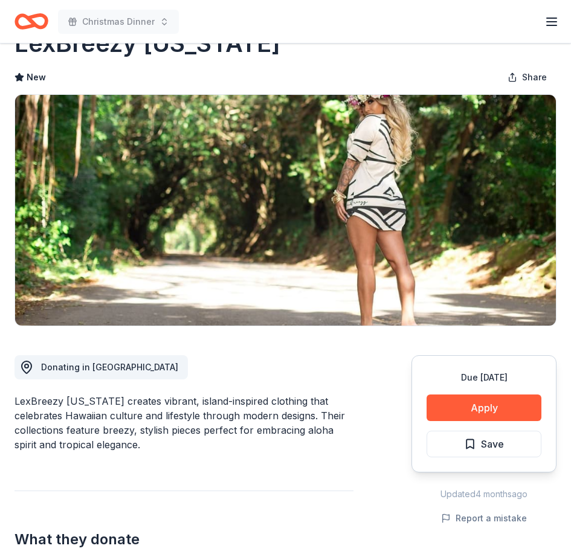
scroll to position [121, 0]
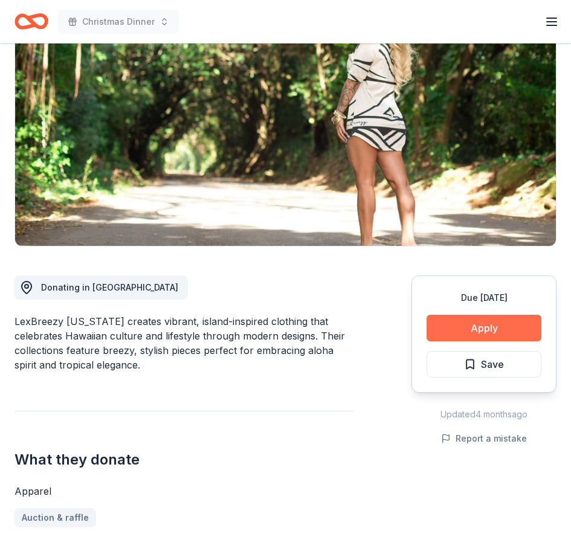
click at [497, 332] on button "Apply" at bounding box center [484, 328] width 115 height 27
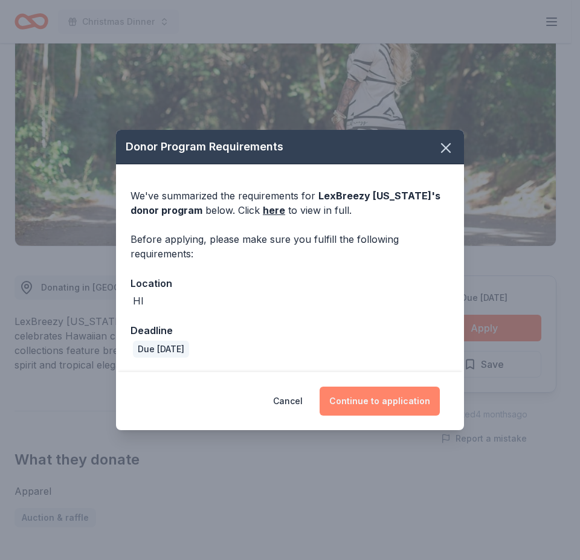
click at [379, 401] on button "Continue to application" at bounding box center [380, 401] width 120 height 29
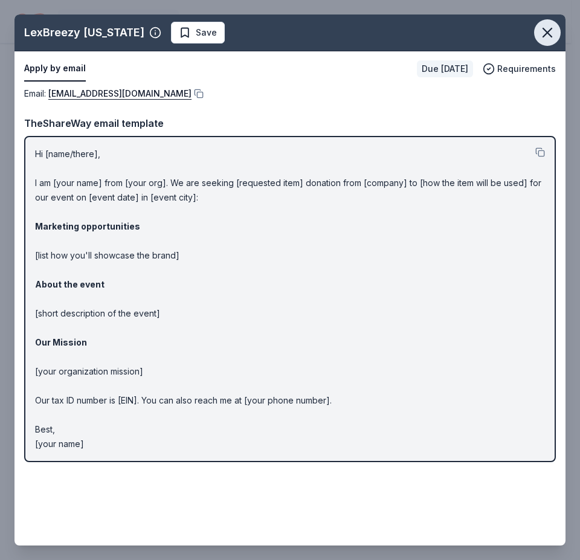
click at [544, 28] on icon "button" at bounding box center [547, 32] width 17 height 17
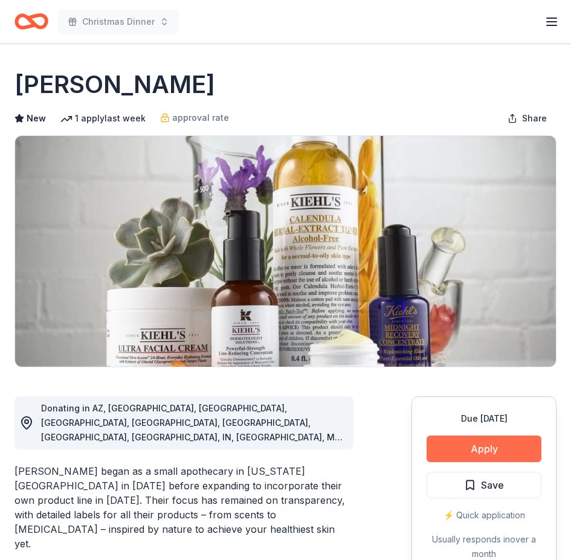
click at [480, 445] on button "Apply" at bounding box center [484, 449] width 115 height 27
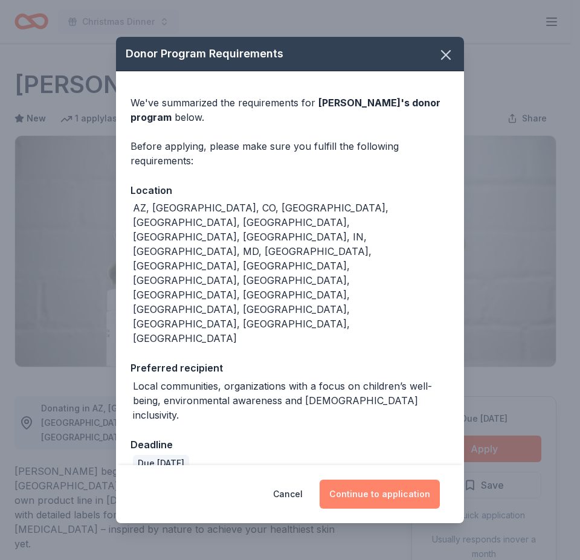
click at [373, 480] on button "Continue to application" at bounding box center [380, 494] width 120 height 29
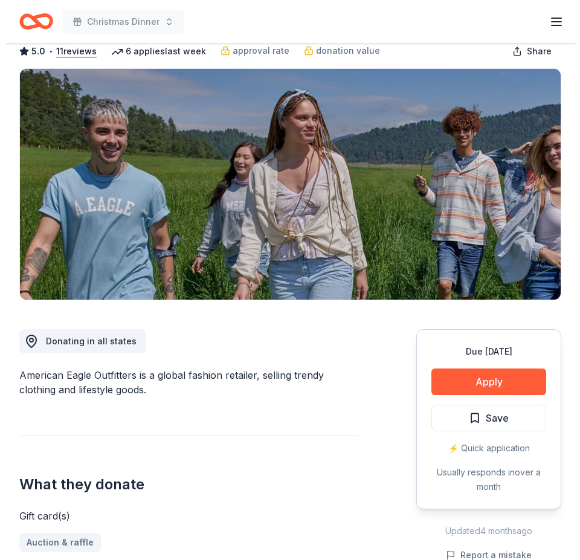
scroll to position [121, 0]
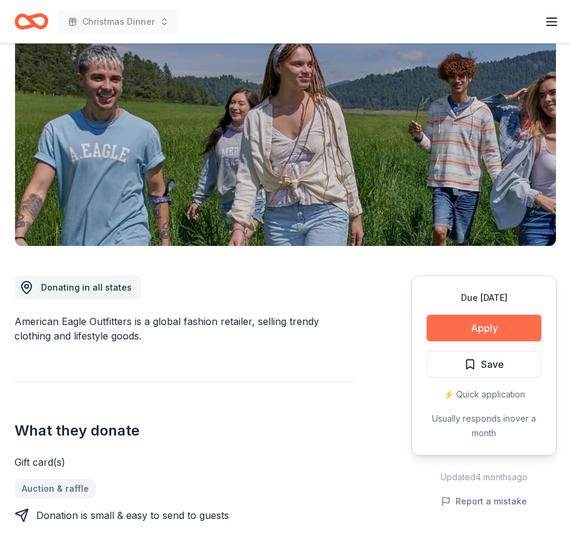
click at [491, 327] on button "Apply" at bounding box center [484, 328] width 115 height 27
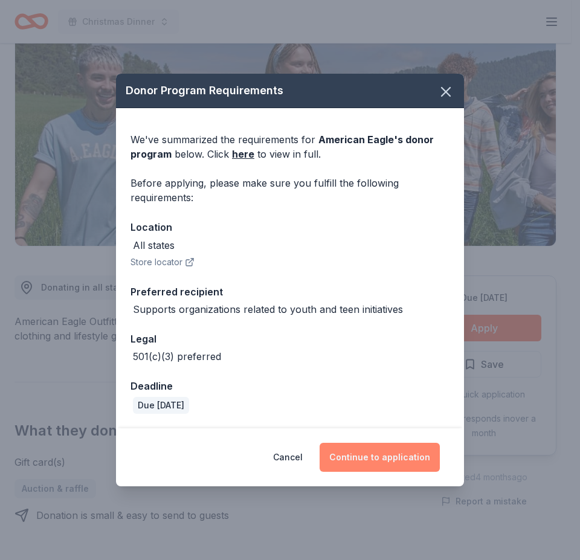
click at [366, 456] on button "Continue to application" at bounding box center [380, 457] width 120 height 29
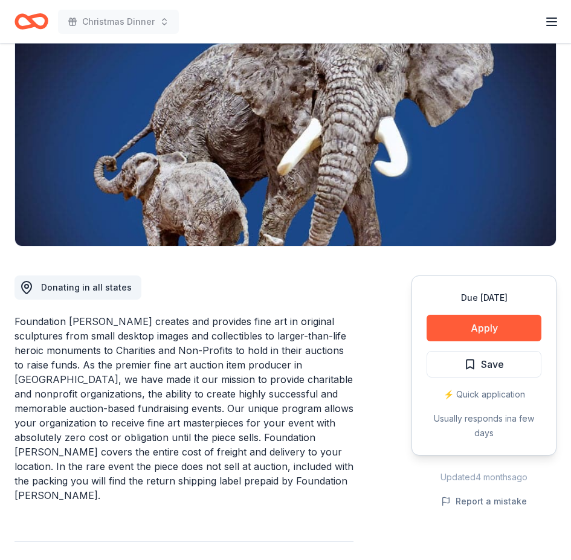
scroll to position [242, 0]
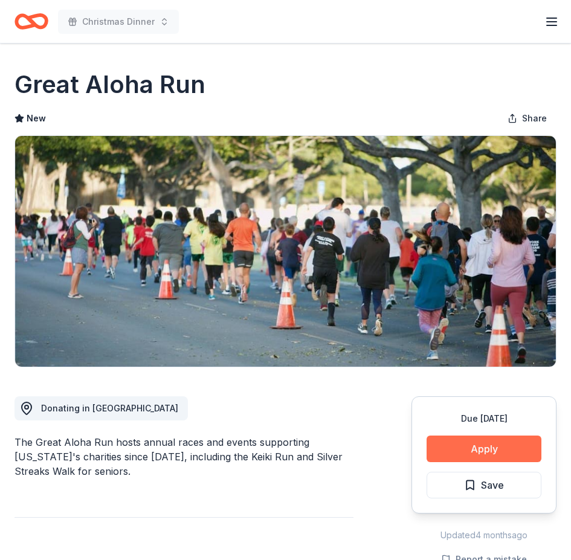
click at [487, 439] on button "Apply" at bounding box center [484, 449] width 115 height 27
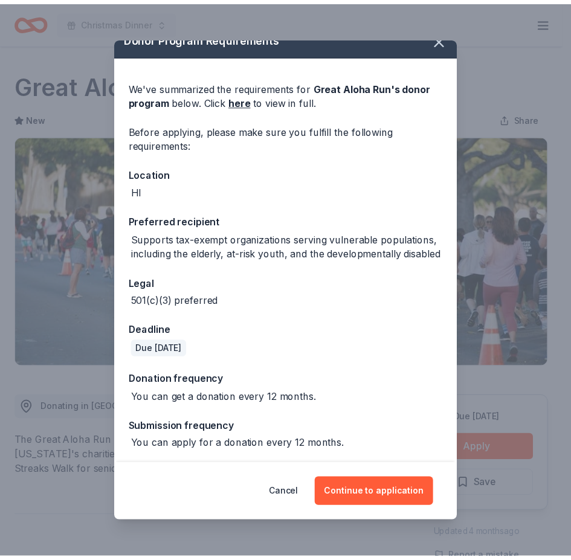
scroll to position [32, 0]
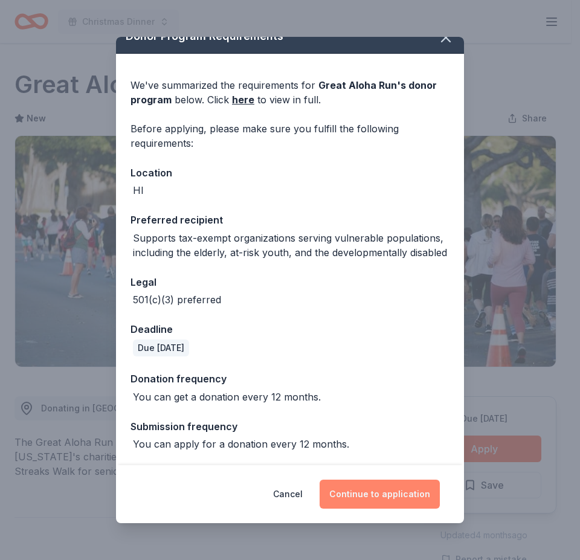
click at [390, 495] on button "Continue to application" at bounding box center [380, 494] width 120 height 29
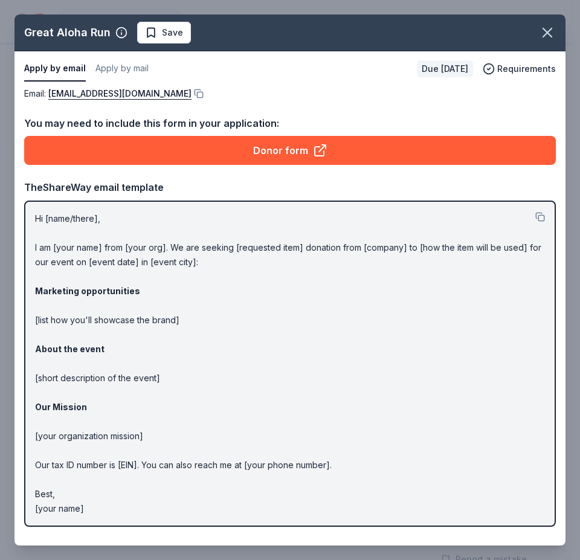
drag, startPoint x: 199, startPoint y: 92, endPoint x: 214, endPoint y: 93, distance: 15.2
click at [199, 92] on button at bounding box center [198, 94] width 12 height 10
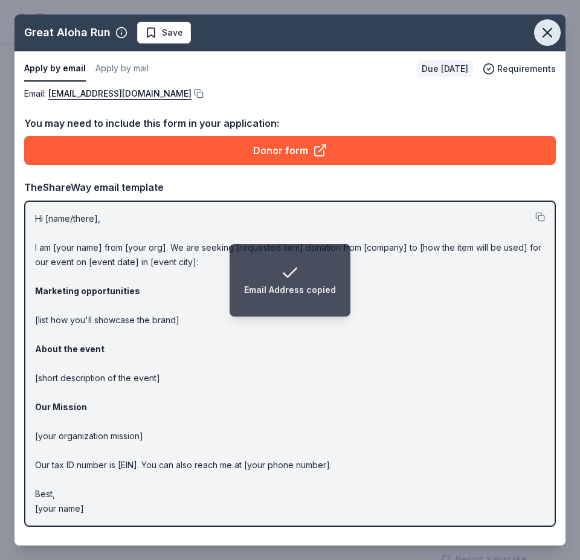
click at [550, 31] on icon "button" at bounding box center [547, 32] width 17 height 17
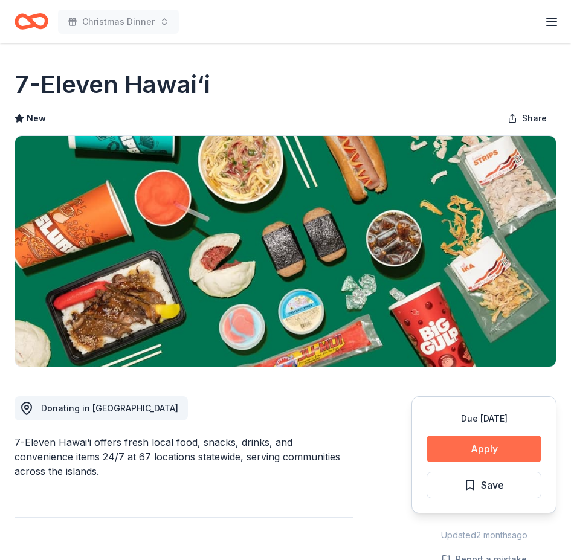
click at [500, 450] on button "Apply" at bounding box center [484, 449] width 115 height 27
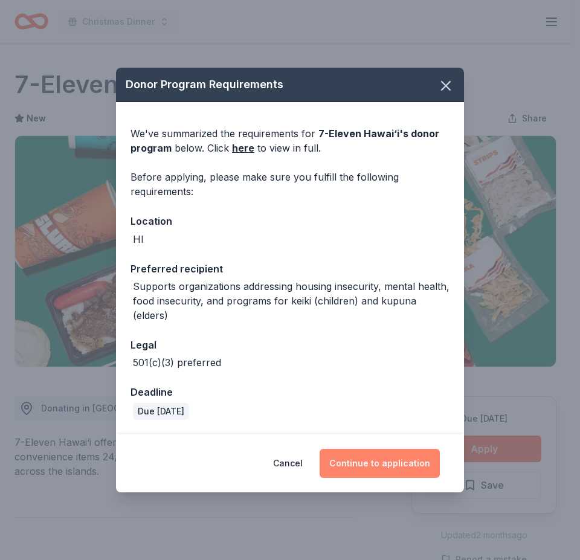
click at [390, 449] on button "Continue to application" at bounding box center [380, 463] width 120 height 29
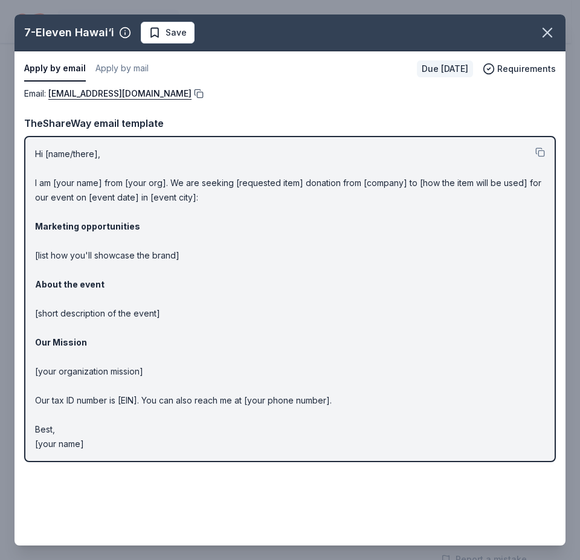
click at [192, 91] on button at bounding box center [198, 94] width 12 height 10
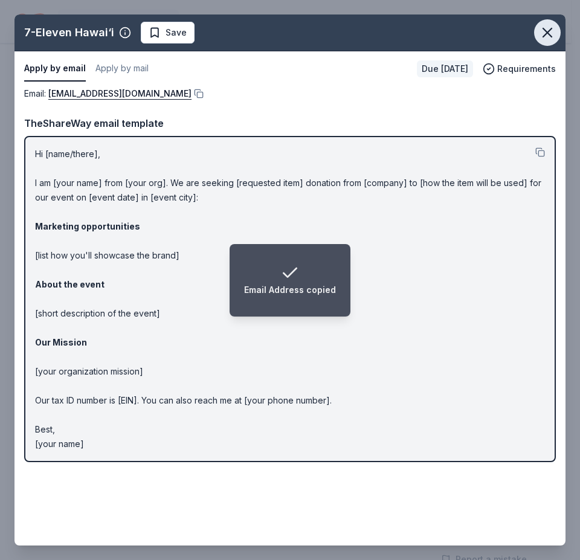
click at [545, 35] on icon "button" at bounding box center [547, 32] width 8 height 8
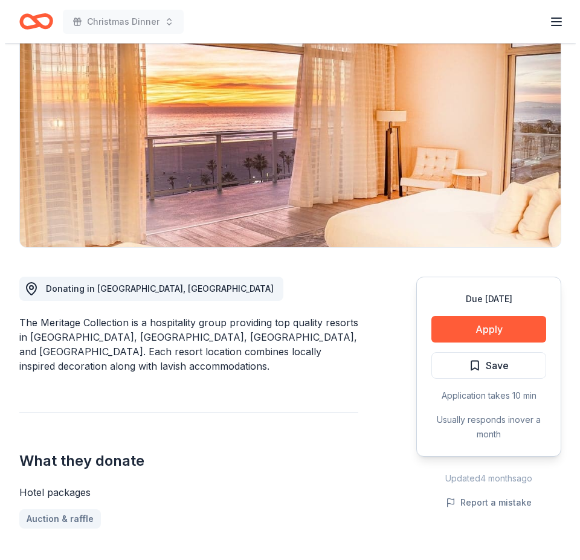
scroll to position [121, 0]
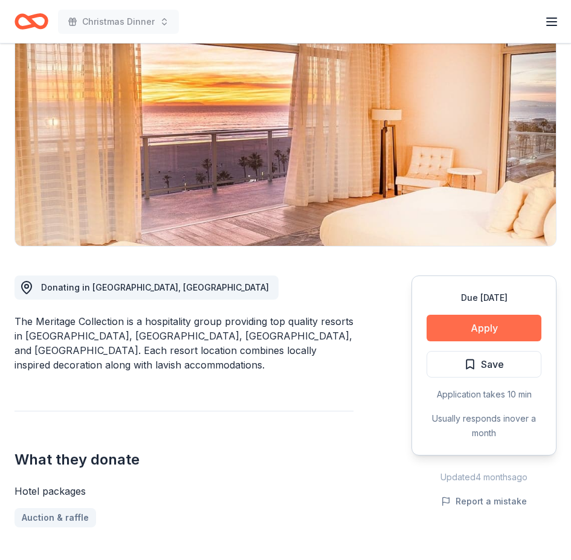
click at [483, 324] on button "Apply" at bounding box center [484, 328] width 115 height 27
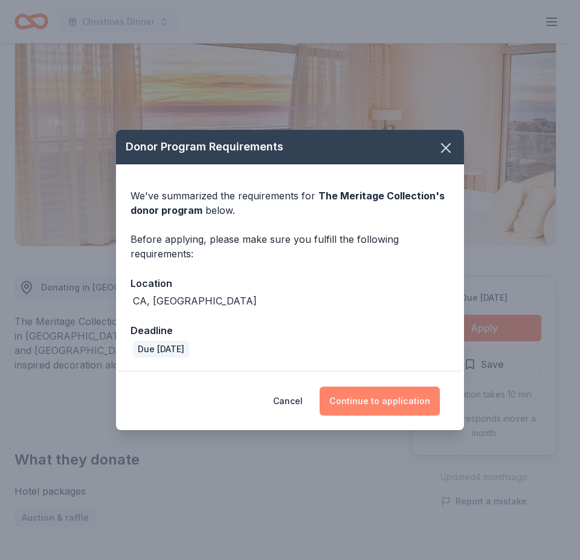
click at [391, 407] on button "Continue to application" at bounding box center [380, 401] width 120 height 29
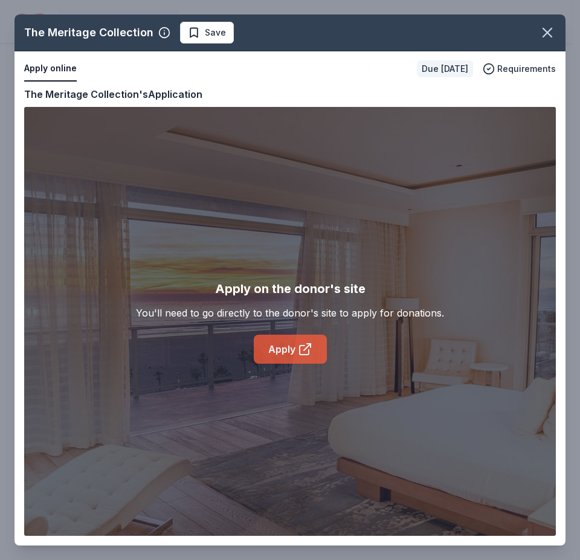
click at [298, 347] on icon at bounding box center [305, 349] width 15 height 15
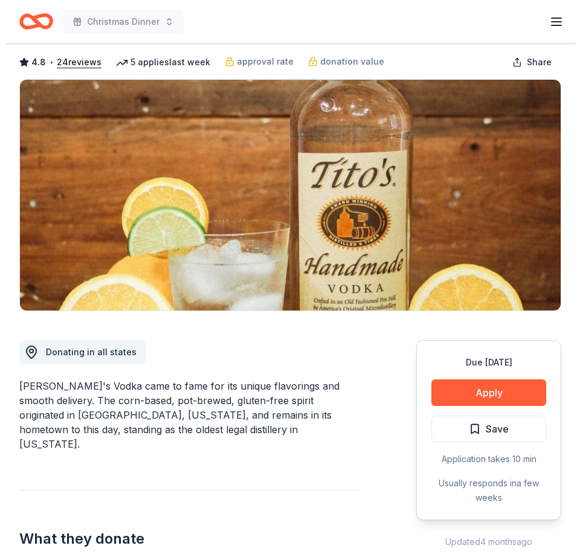
scroll to position [121, 0]
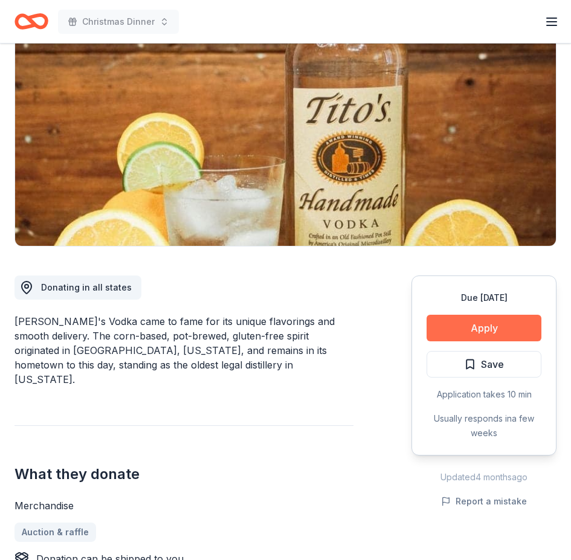
click at [491, 324] on button "Apply" at bounding box center [484, 328] width 115 height 27
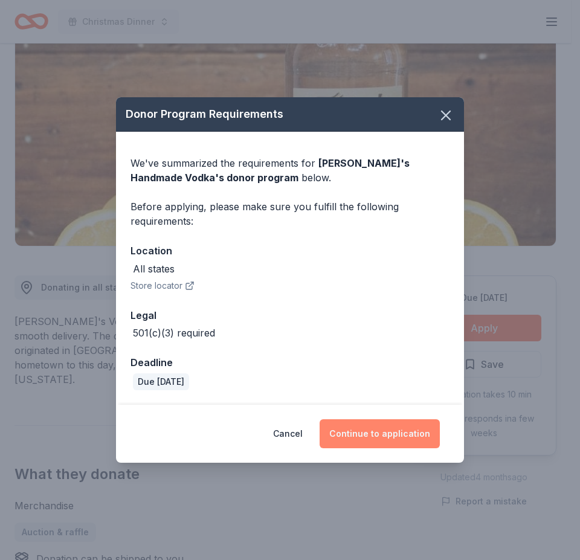
click at [393, 434] on button "Continue to application" at bounding box center [380, 433] width 120 height 29
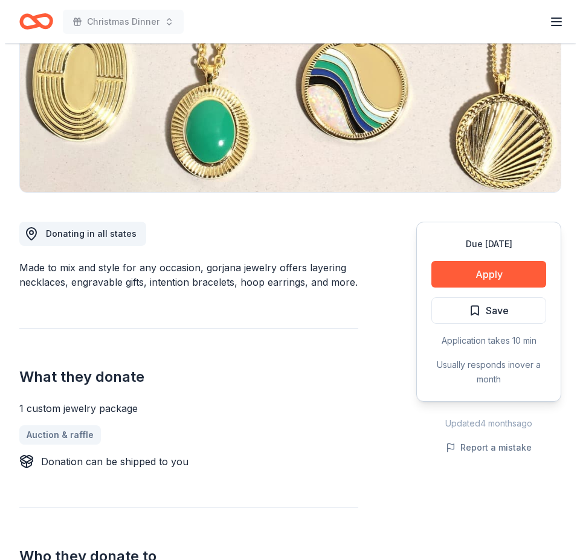
scroll to position [121, 0]
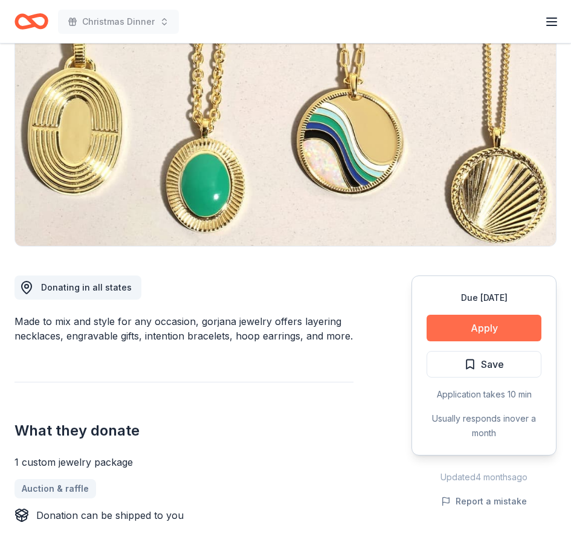
click at [472, 326] on button "Apply" at bounding box center [484, 328] width 115 height 27
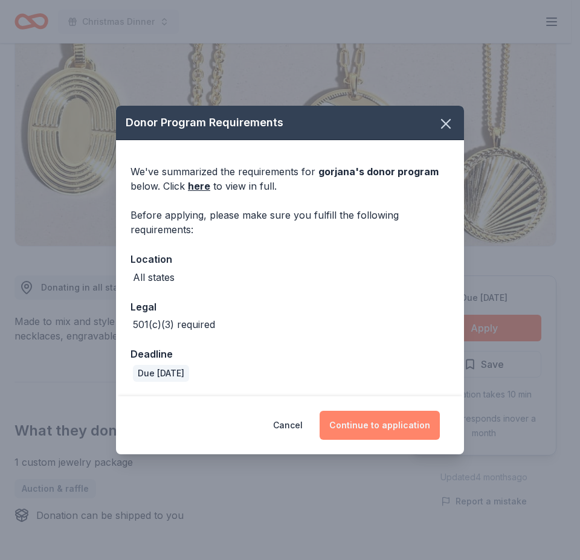
click at [373, 424] on button "Continue to application" at bounding box center [380, 425] width 120 height 29
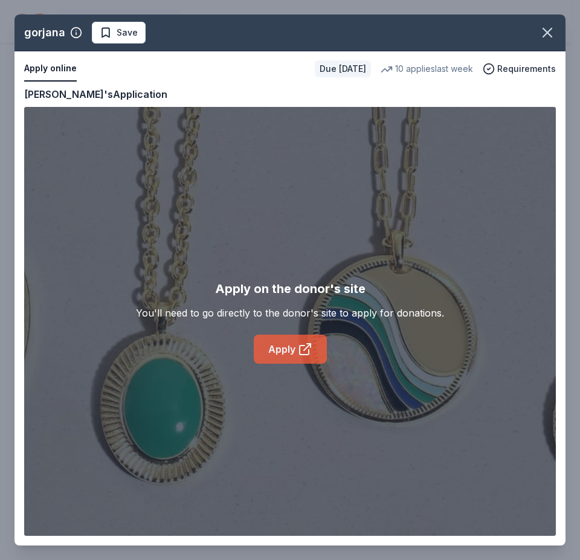
click at [291, 353] on link "Apply" at bounding box center [290, 349] width 73 height 29
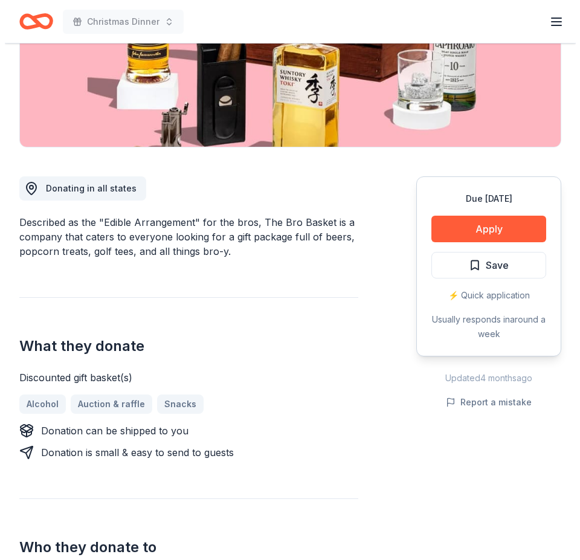
scroll to position [242, 0]
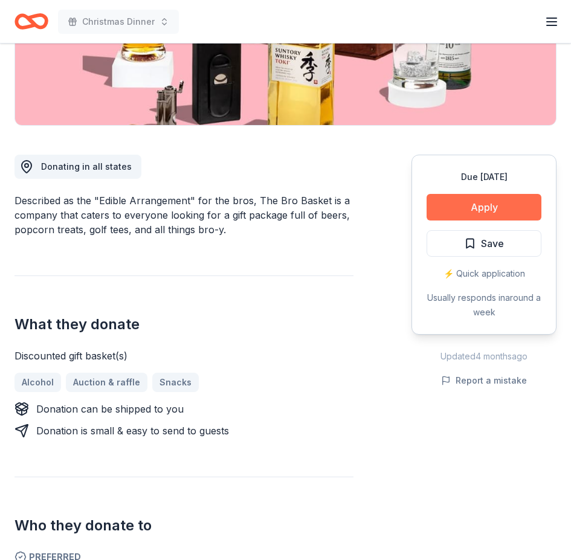
click at [502, 202] on button "Apply" at bounding box center [484, 207] width 115 height 27
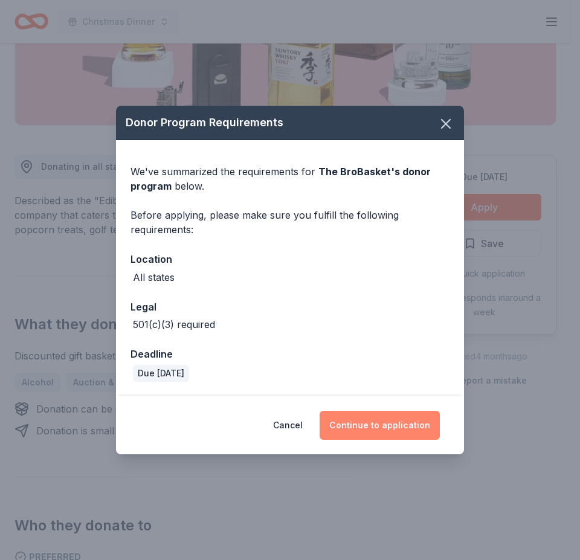
click at [389, 428] on button "Continue to application" at bounding box center [380, 425] width 120 height 29
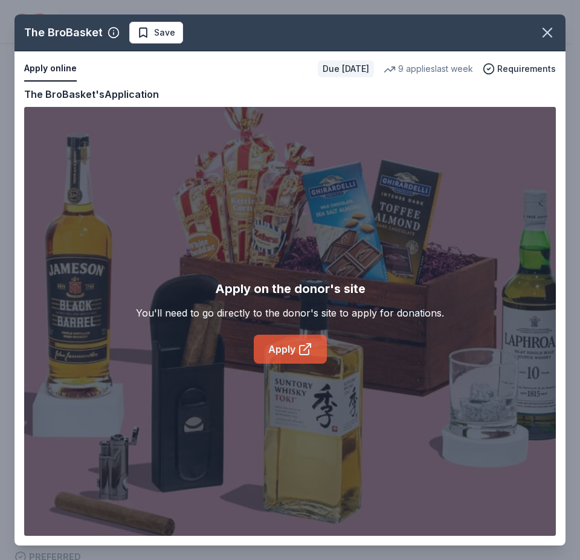
click at [295, 341] on link "Apply" at bounding box center [290, 349] width 73 height 29
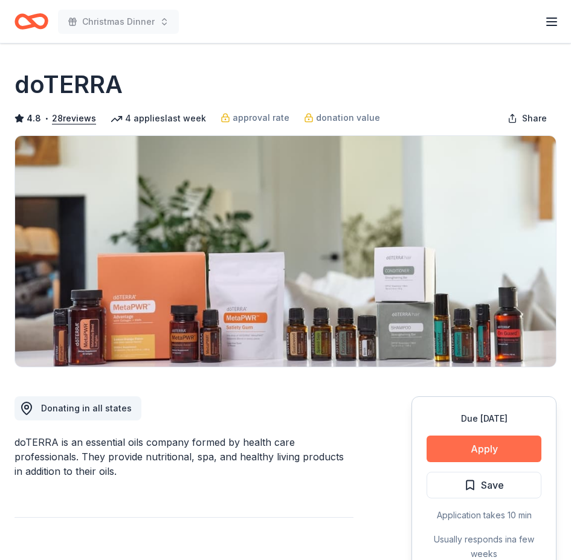
click at [477, 439] on button "Apply" at bounding box center [484, 449] width 115 height 27
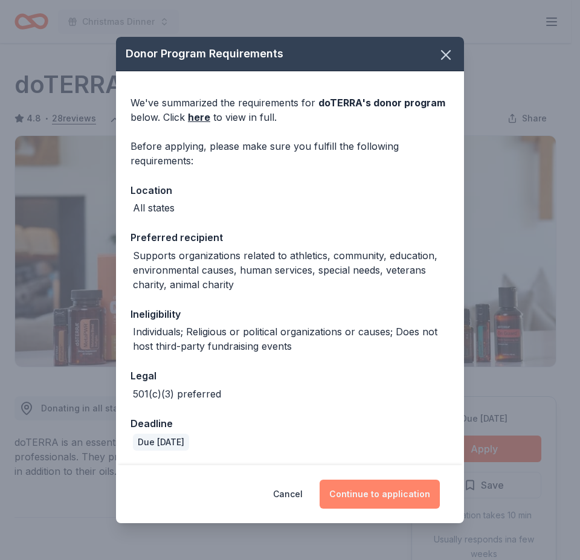
click at [379, 491] on button "Continue to application" at bounding box center [380, 494] width 120 height 29
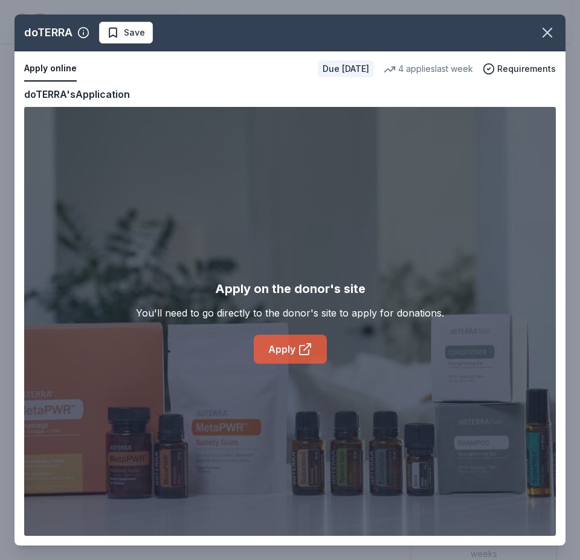
click at [287, 348] on link "Apply" at bounding box center [290, 349] width 73 height 29
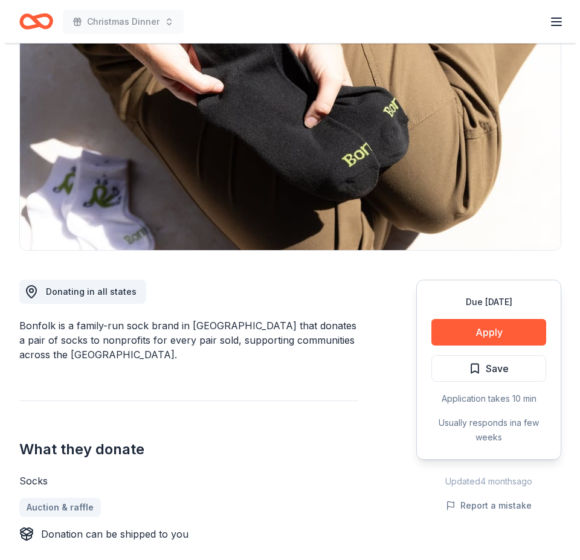
scroll to position [121, 0]
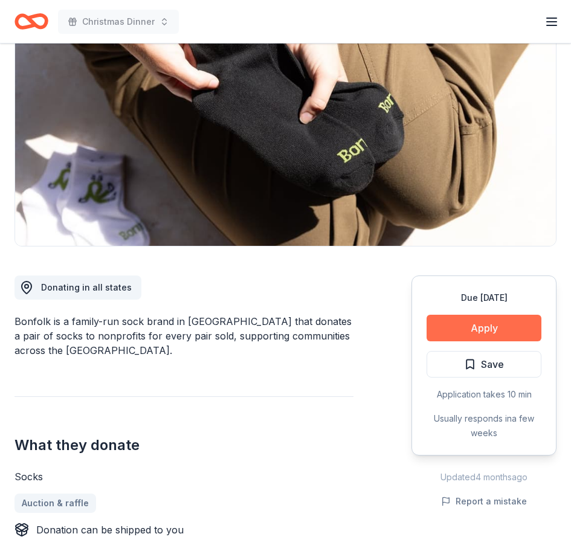
click at [479, 330] on button "Apply" at bounding box center [484, 328] width 115 height 27
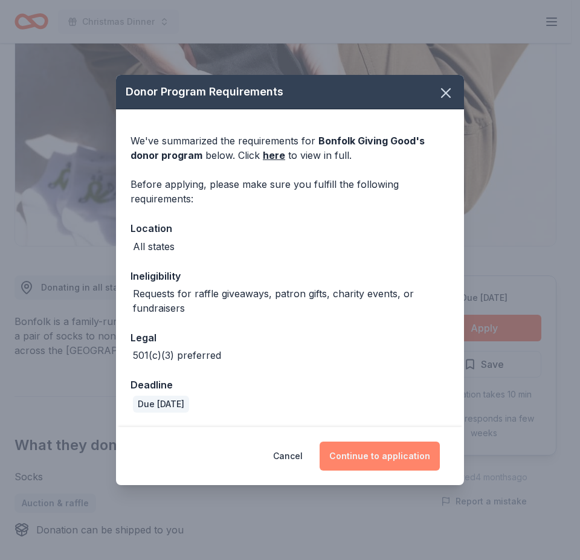
click at [387, 452] on button "Continue to application" at bounding box center [380, 456] width 120 height 29
